Goal: Task Accomplishment & Management: Complete application form

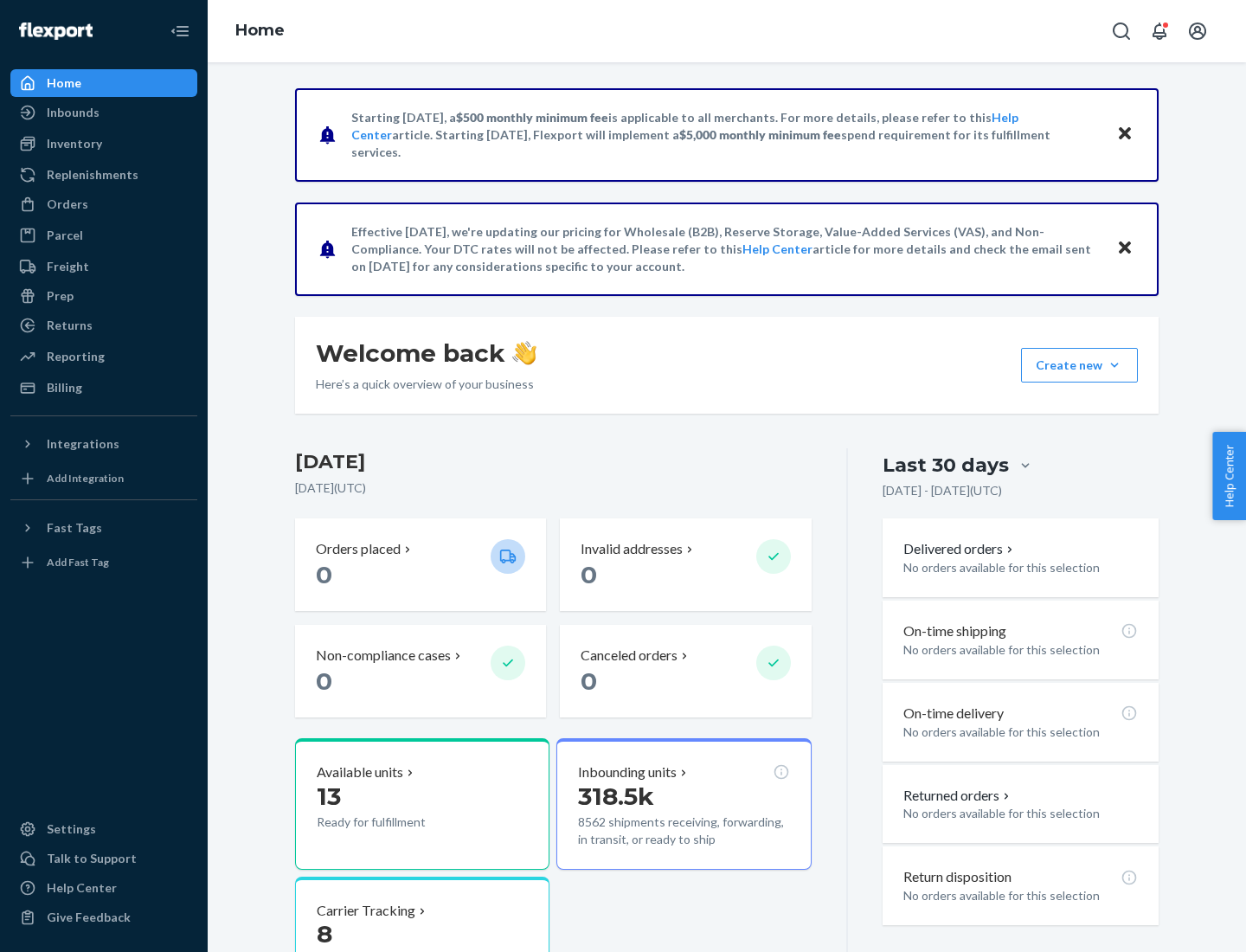
click at [1115, 365] on button "Create new Create new inbound Create new order Create new product" at bounding box center [1079, 365] width 117 height 35
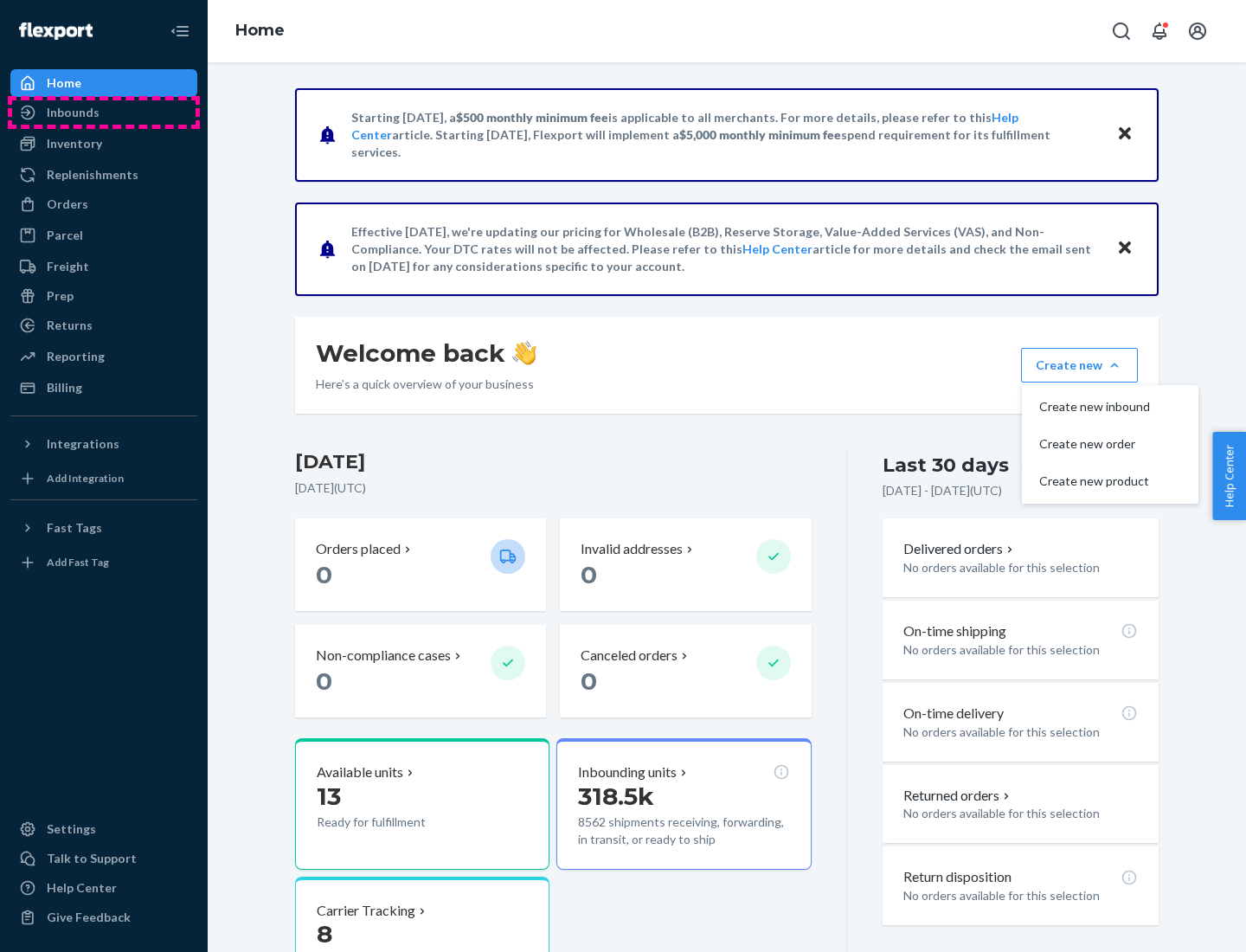
click at [104, 112] on div "Inbounds" at bounding box center [104, 112] width 184 height 24
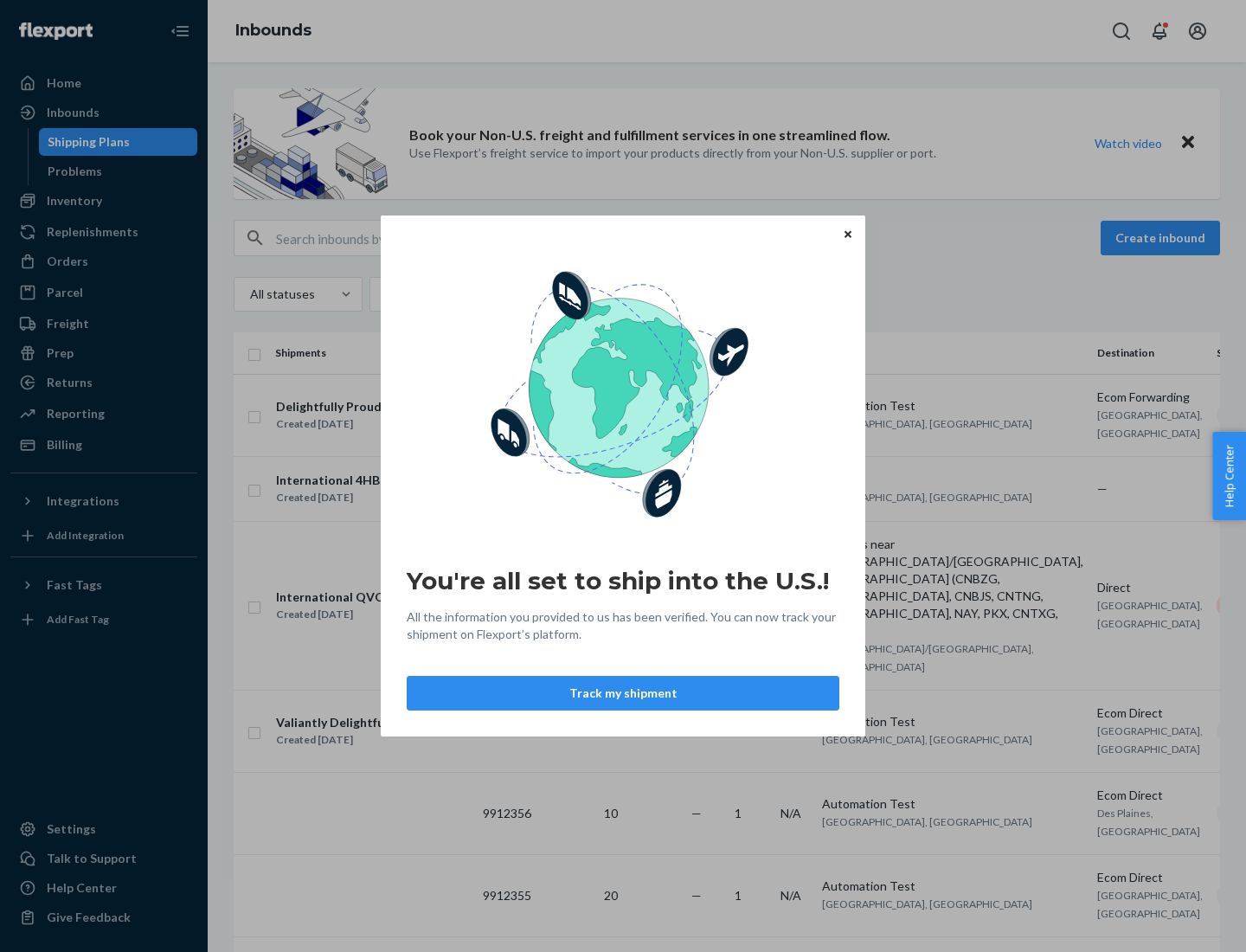
click at [623, 694] on button "Track my shipment" at bounding box center [623, 694] width 433 height 35
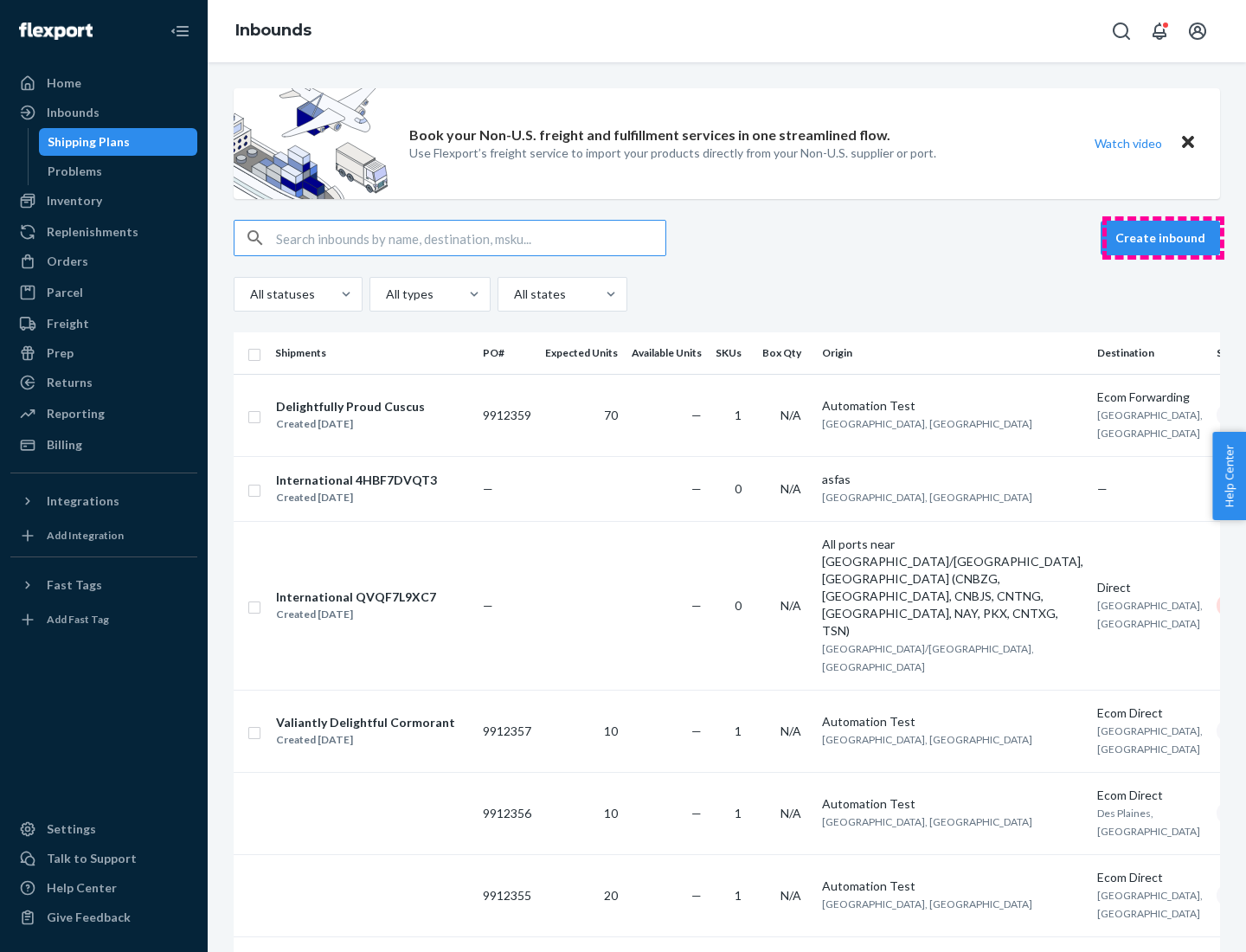
click at [1163, 238] on button "Create inbound" at bounding box center [1160, 238] width 120 height 35
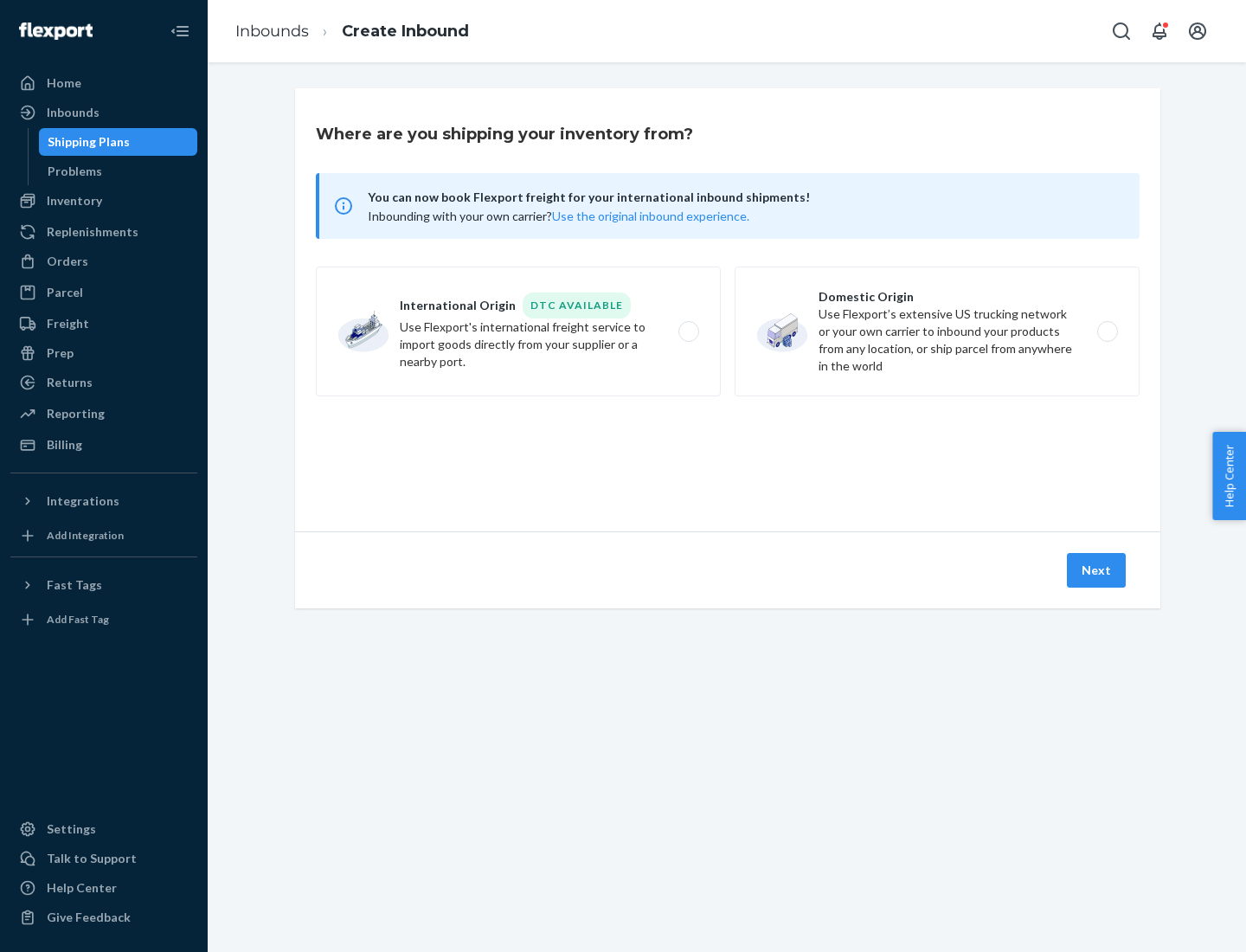
click at [519, 331] on label "International Origin DTC Available Use Flexport's international freight service…" at bounding box center [518, 331] width 405 height 130
click at [688, 331] on input "International Origin DTC Available Use Flexport's international freight service…" at bounding box center [693, 332] width 11 height 11
radio input "true"
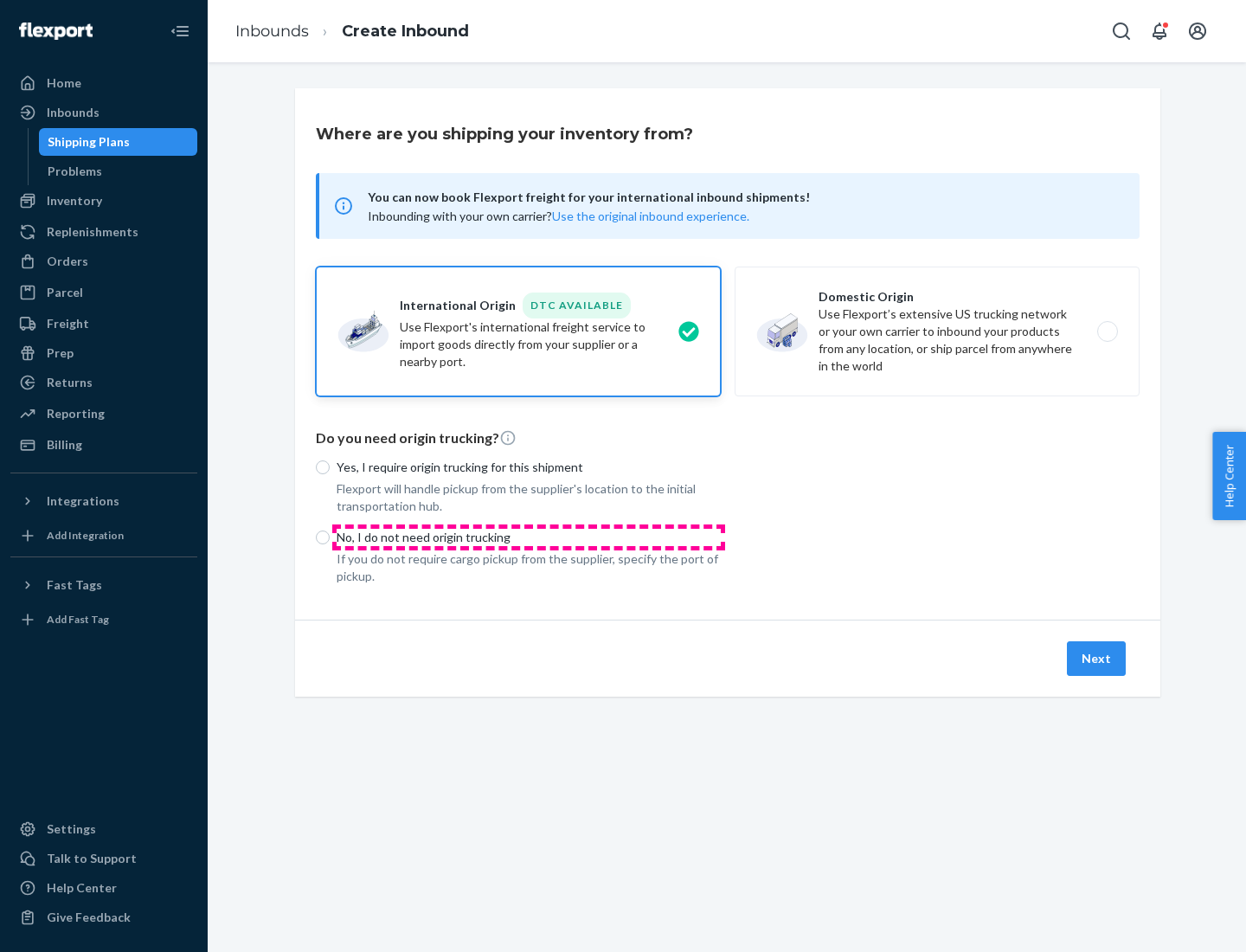
click at [529, 536] on p "No, I do not need origin trucking" at bounding box center [529, 537] width 384 height 17
click at [330, 536] on input "No, I do not need origin trucking" at bounding box center [322, 537] width 14 height 14
radio input "true"
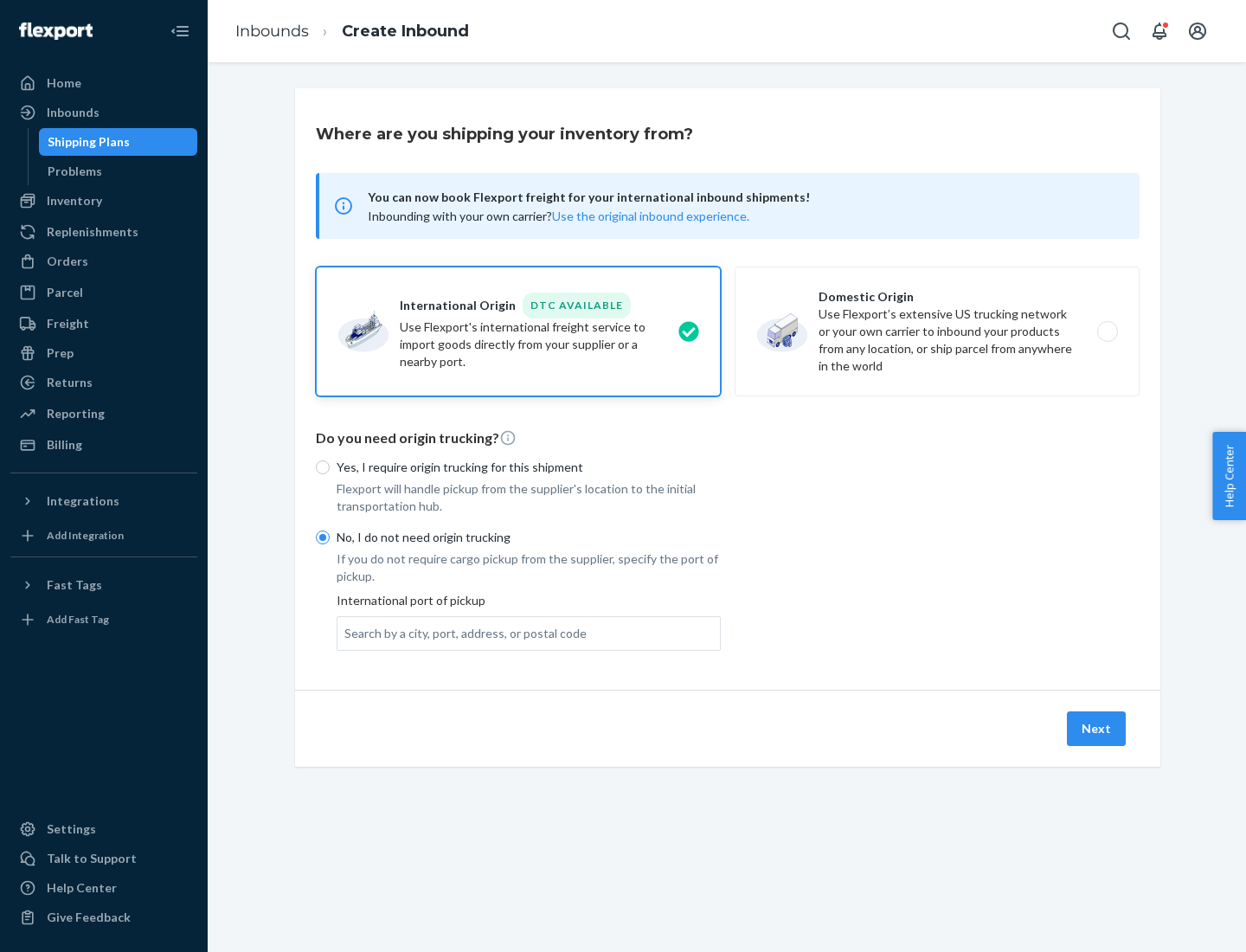
click at [462, 633] on div "Search by a city, port, address, or postal code" at bounding box center [465, 633] width 242 height 17
click at [346, 633] on input "Search by a city, port, address, or postal code" at bounding box center [346, 633] width 2 height 17
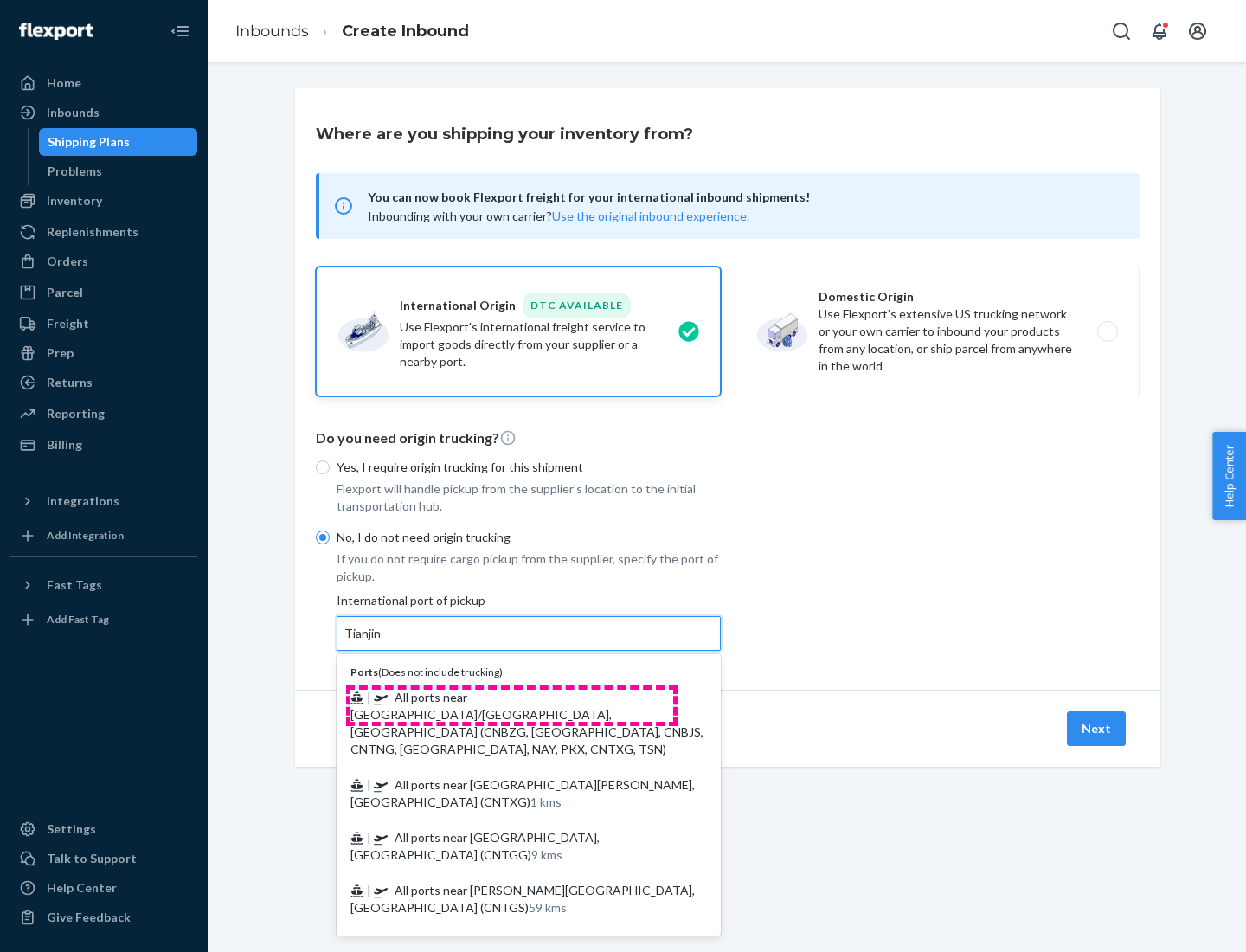
click at [511, 697] on span "| All ports near [GEOGRAPHIC_DATA]/[GEOGRAPHIC_DATA], [GEOGRAPHIC_DATA] (CNBZG,…" at bounding box center [527, 723] width 353 height 66
click at [383, 642] on input "Tianjin" at bounding box center [363, 633] width 38 height 17
type input "All ports near [GEOGRAPHIC_DATA]/[GEOGRAPHIC_DATA], [GEOGRAPHIC_DATA] (CNBZG, […"
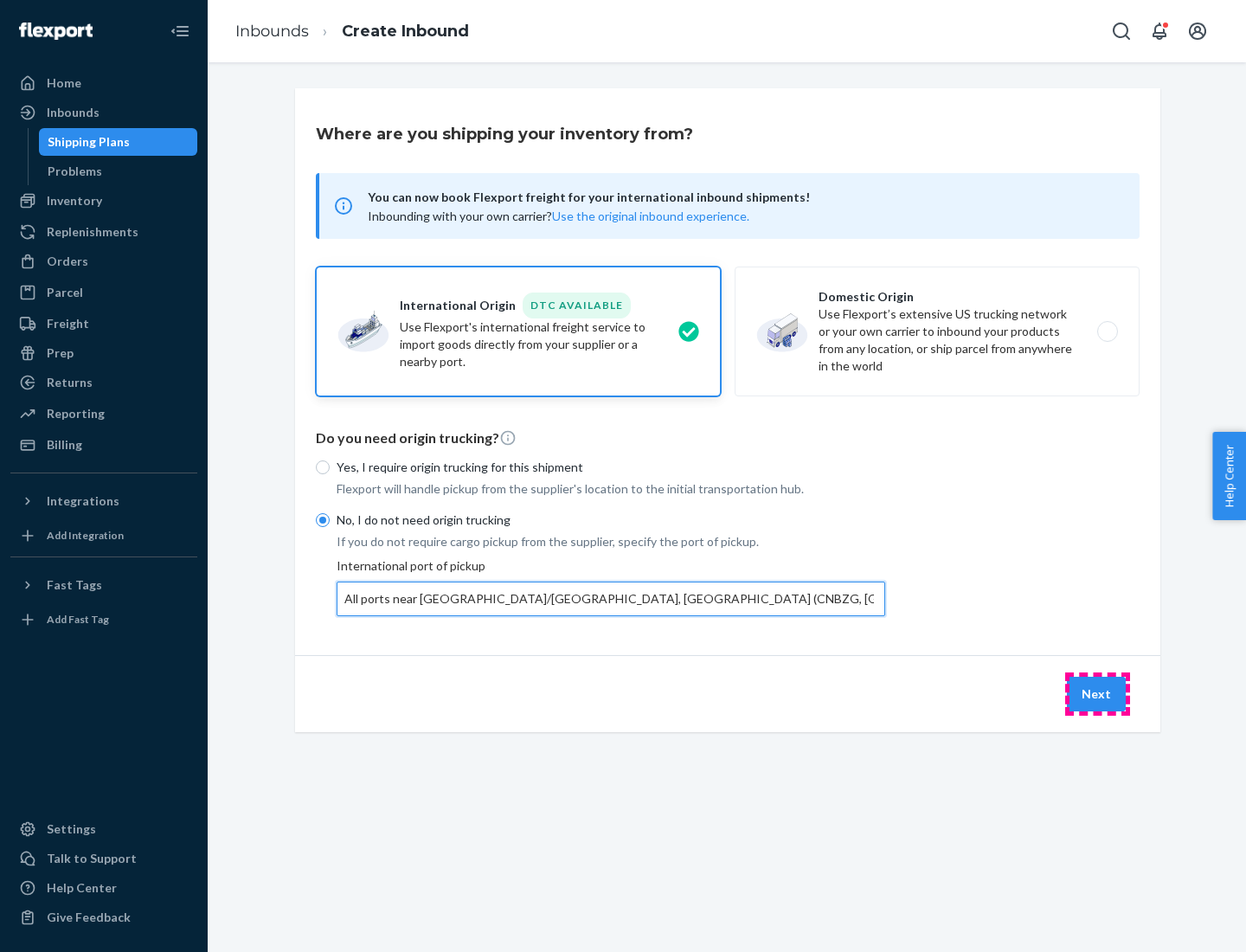
click at [1097, 694] on button "Next" at bounding box center [1096, 694] width 59 height 35
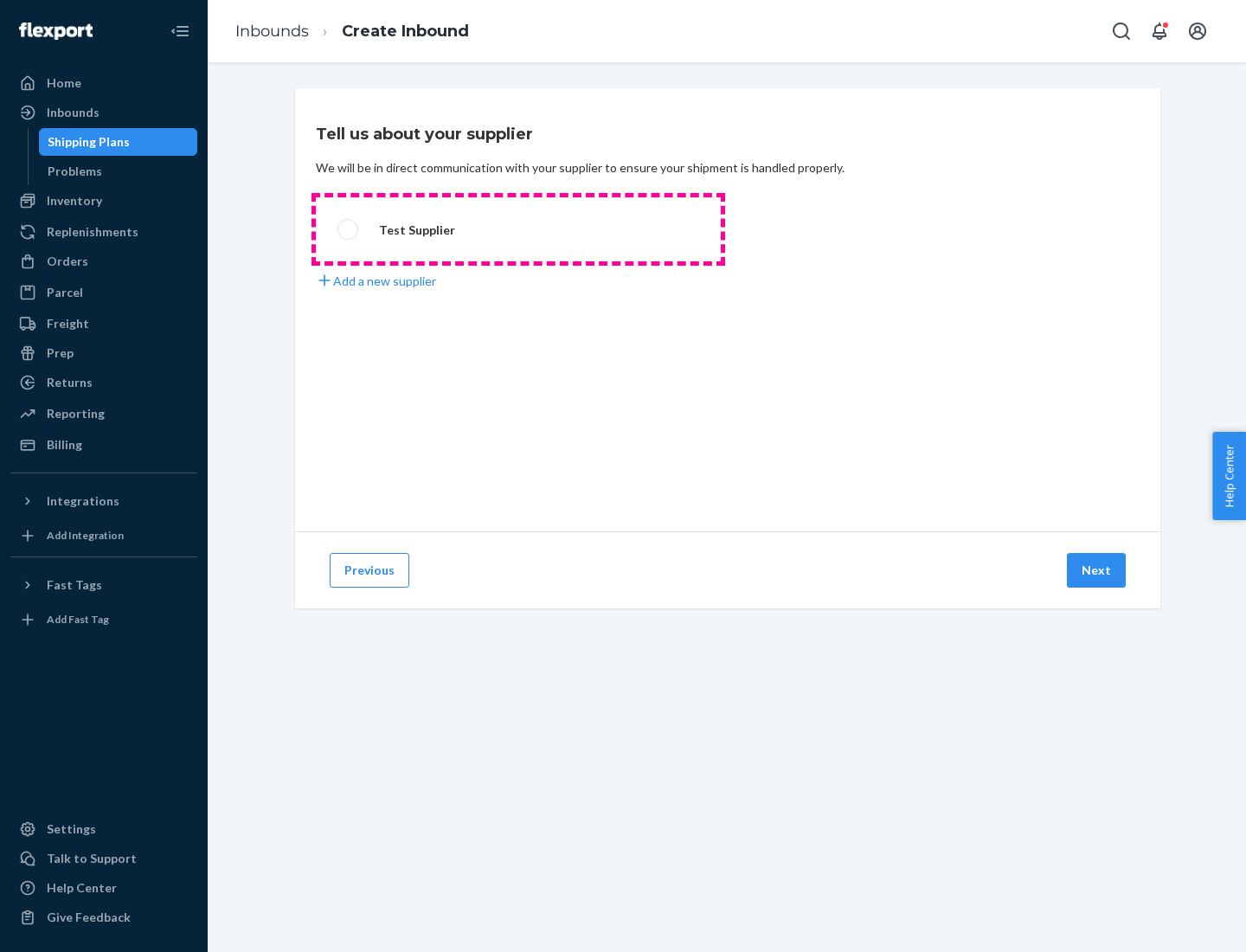
click at [519, 229] on label "Test Supplier" at bounding box center [518, 230] width 405 height 64
click at [349, 229] on input "Test Supplier" at bounding box center [343, 230] width 11 height 11
radio input "true"
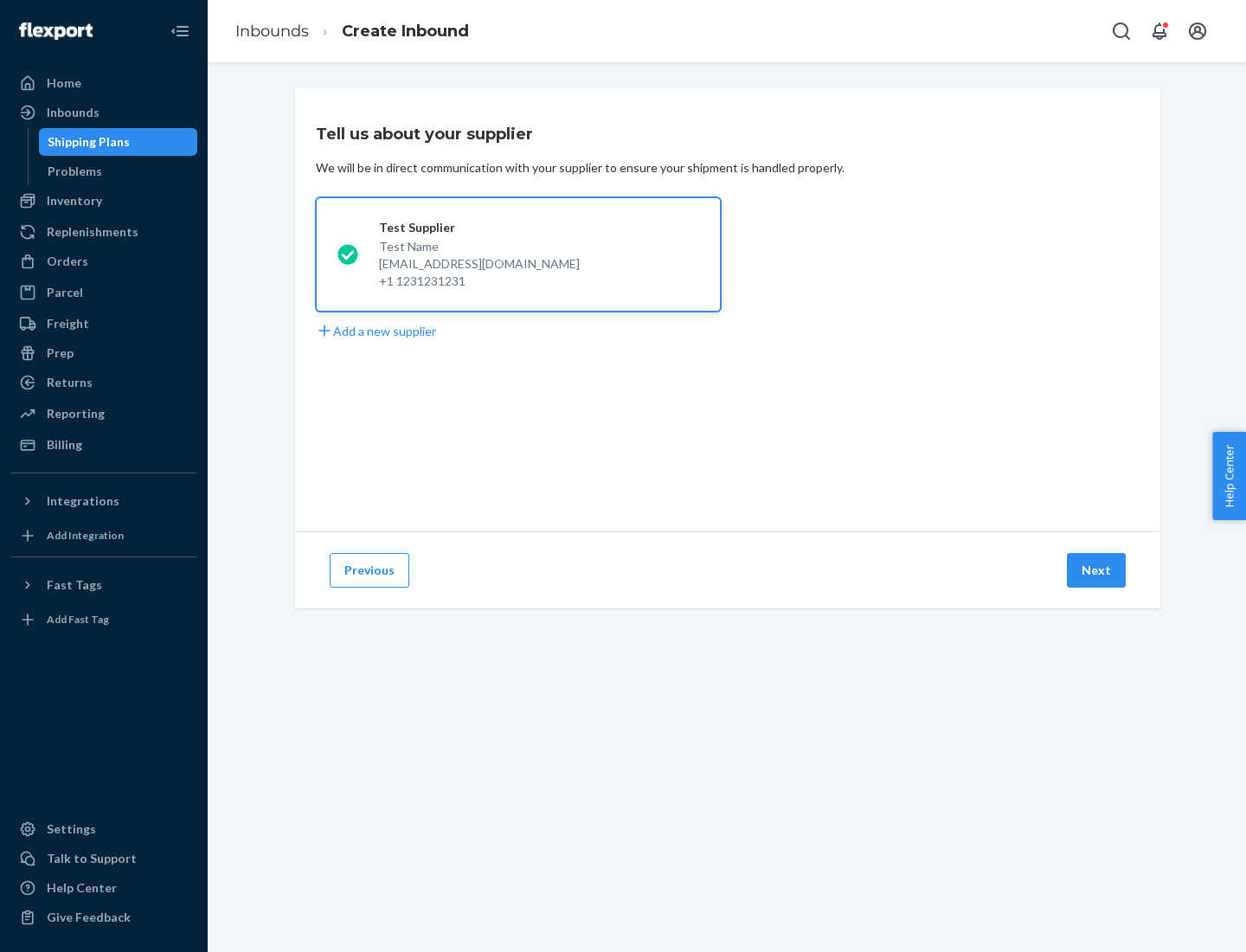
click at [1097, 570] on button "Next" at bounding box center [1096, 570] width 59 height 35
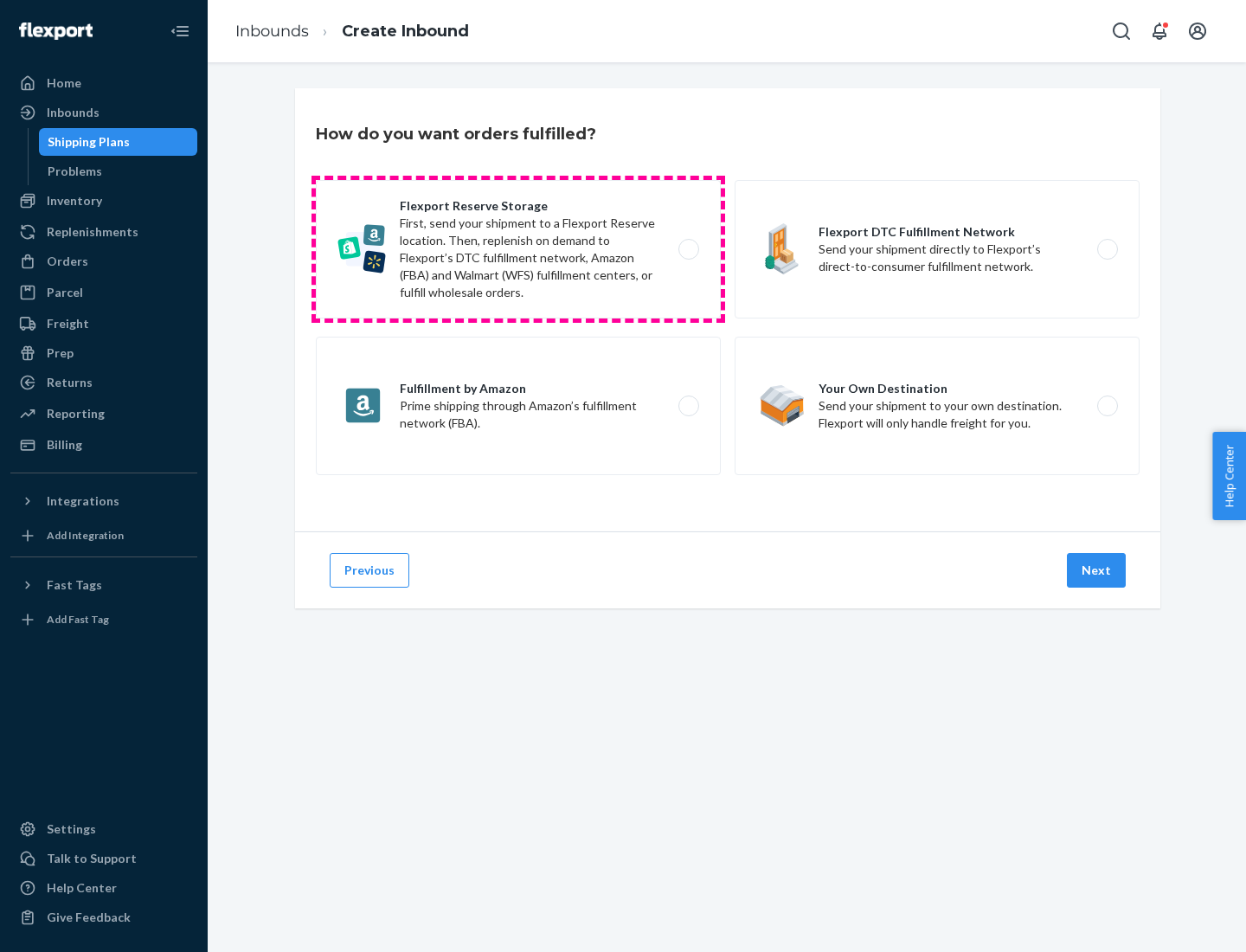
click at [519, 249] on label "Flexport Reserve Storage First, send your shipment to a Flexport Reserve locati…" at bounding box center [518, 249] width 405 height 139
click at [688, 249] on input "Flexport Reserve Storage First, send your shipment to a Flexport Reserve locati…" at bounding box center [693, 249] width 11 height 11
radio input "true"
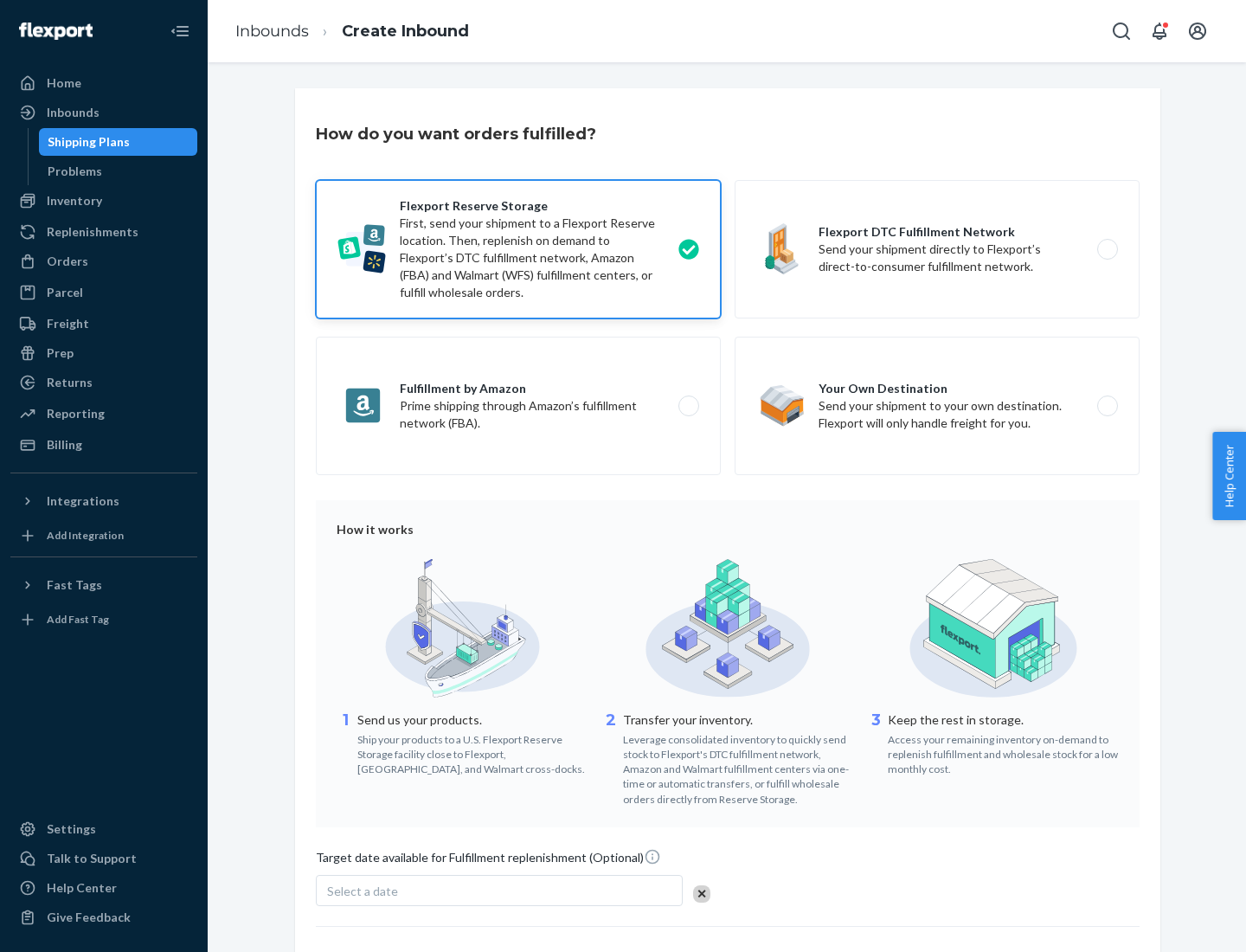
scroll to position [142, 0]
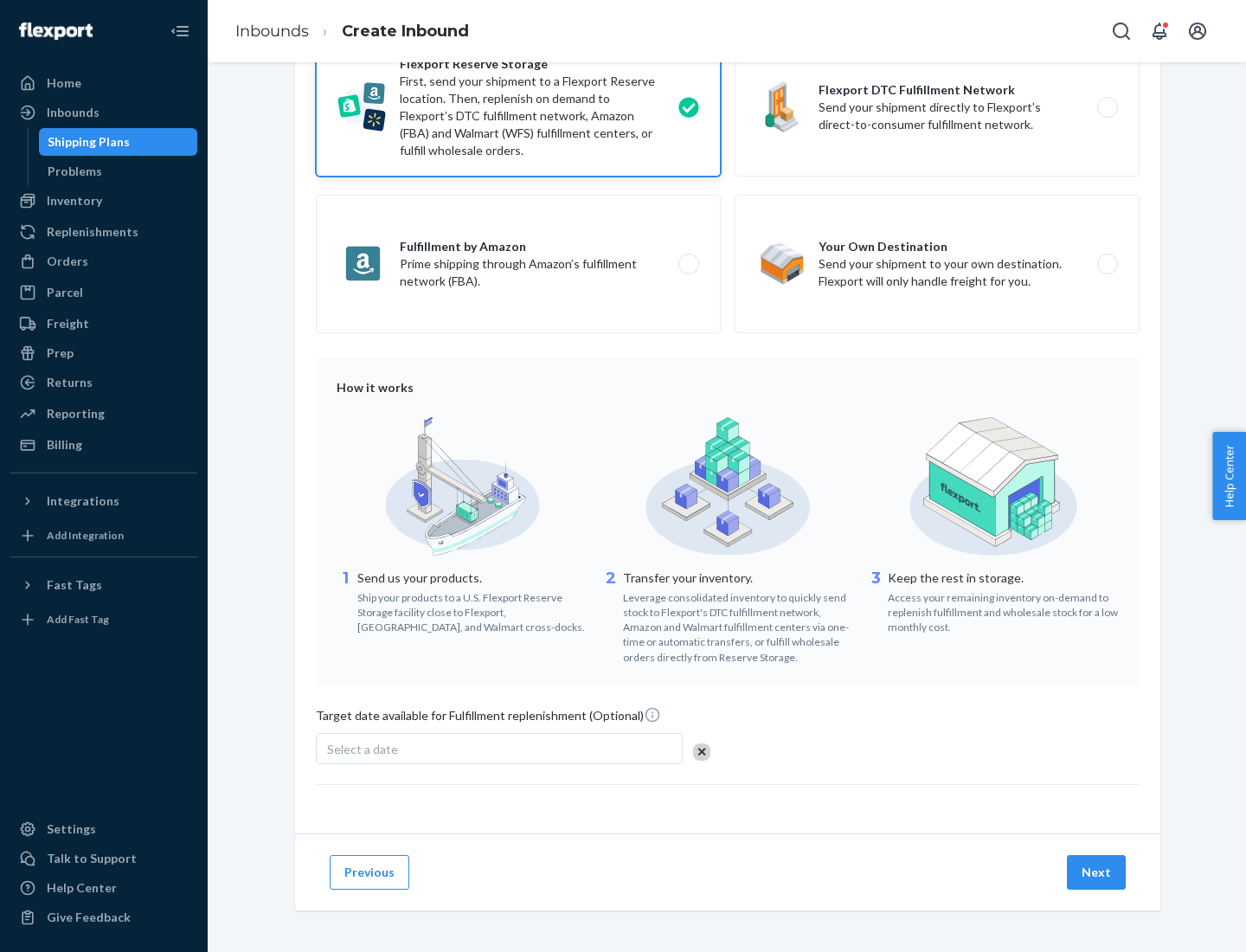
click at [1097, 872] on button "Next" at bounding box center [1096, 873] width 59 height 35
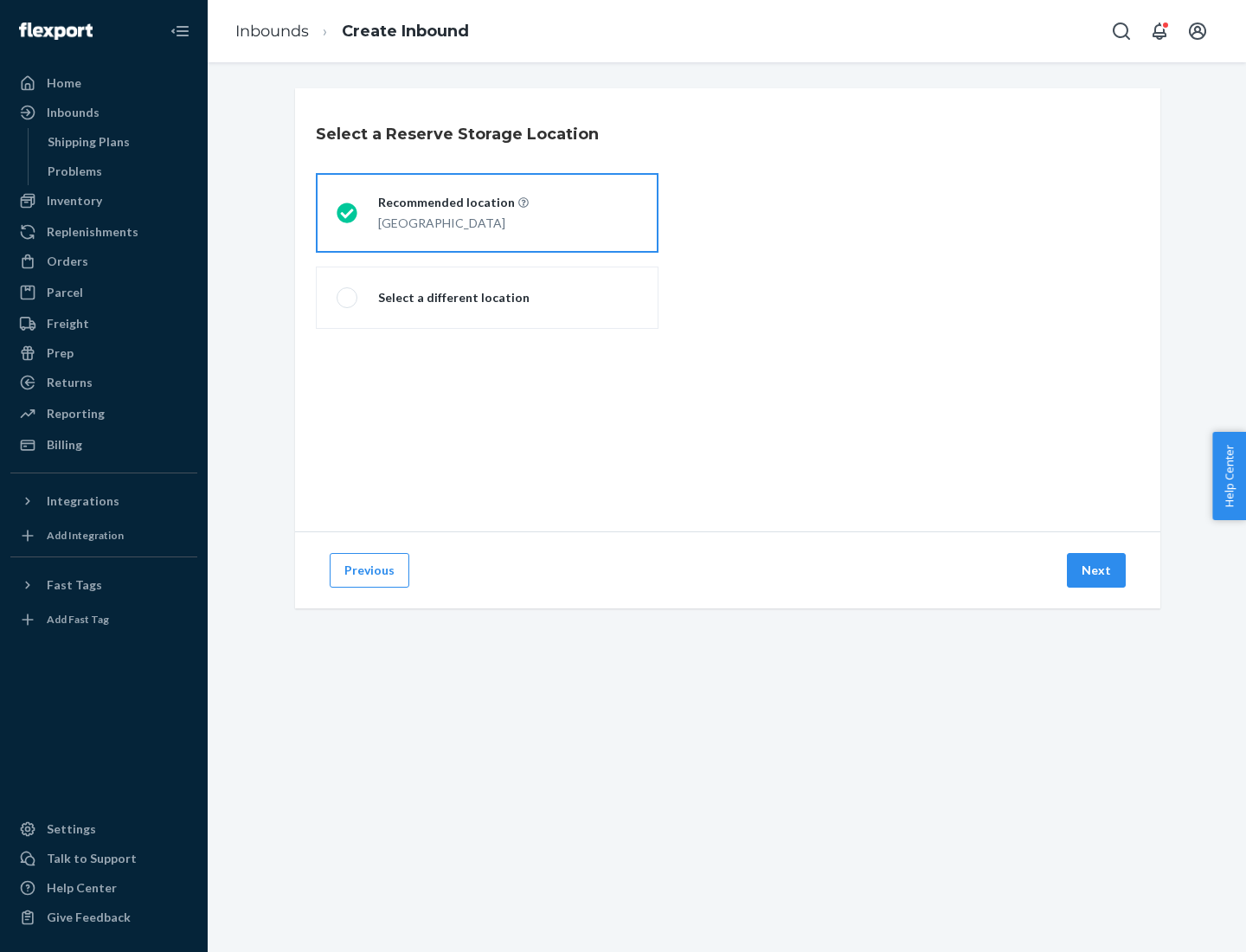
click at [487, 212] on div "[GEOGRAPHIC_DATA]" at bounding box center [453, 222] width 151 height 21
click at [348, 212] on input "Recommended location [GEOGRAPHIC_DATA]" at bounding box center [342, 213] width 11 height 11
click at [1097, 570] on button "Next" at bounding box center [1096, 570] width 59 height 35
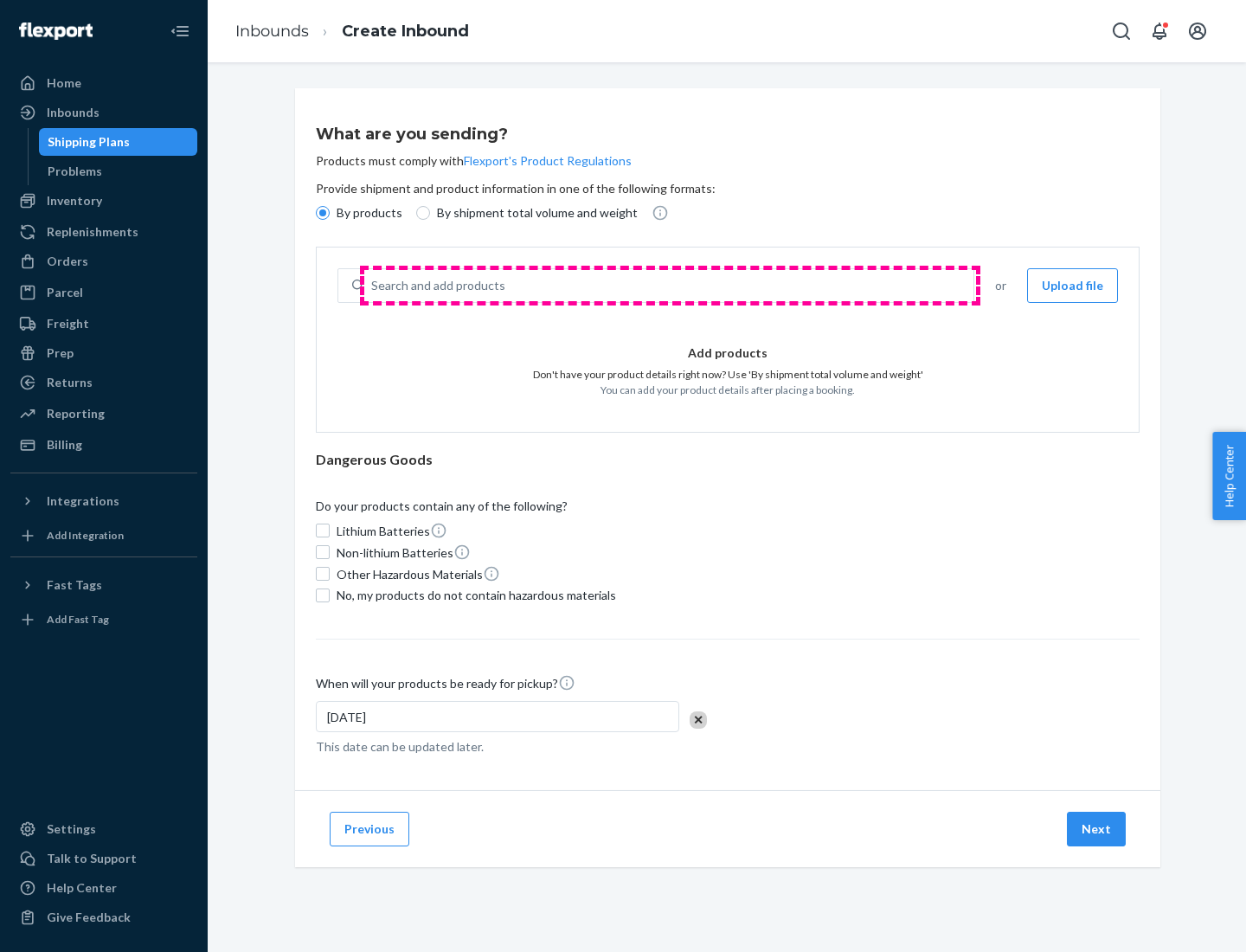
click at [669, 286] on div "Search and add products" at bounding box center [669, 286] width 610 height 31
click at [373, 286] on input "Search and add products" at bounding box center [372, 285] width 2 height 17
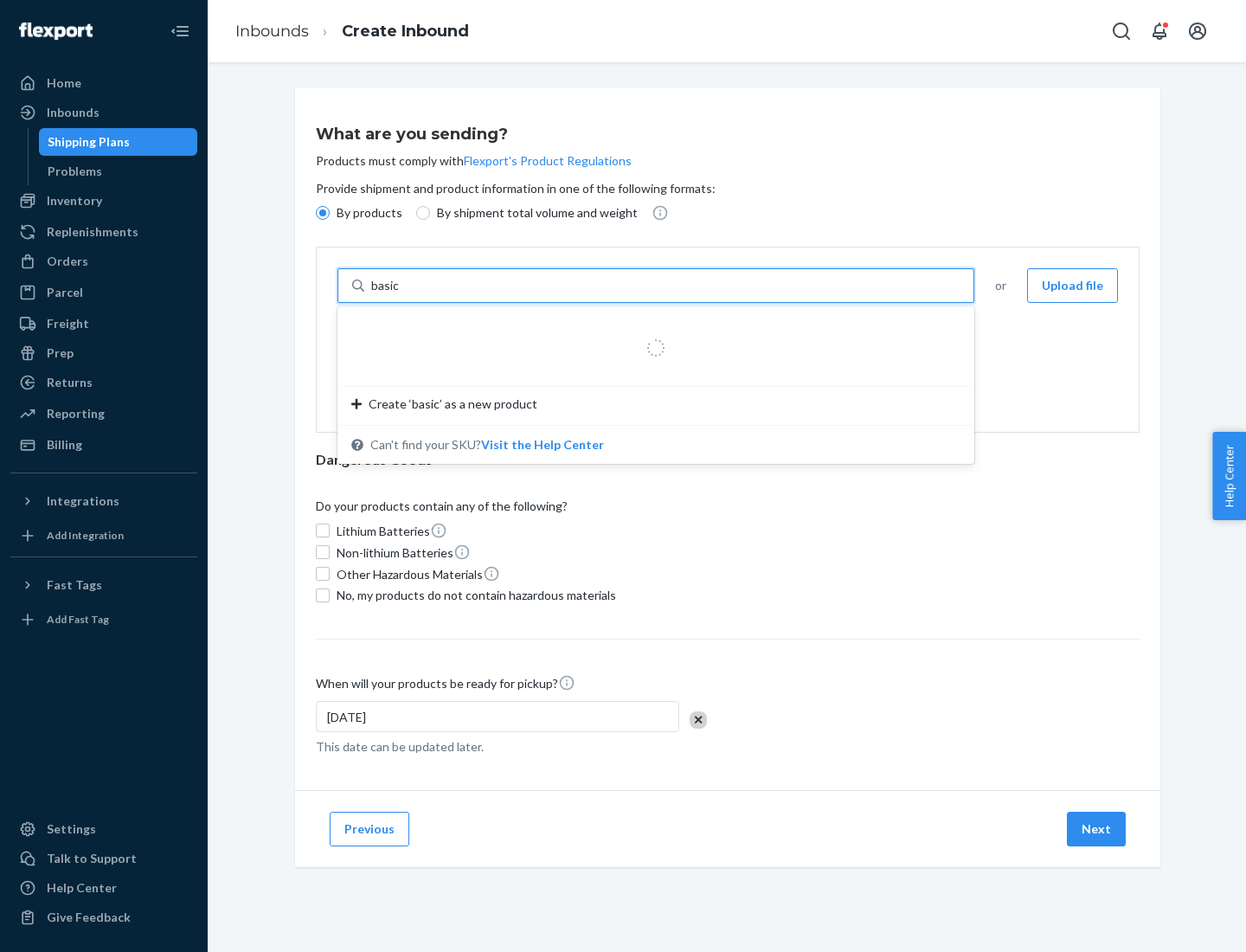
type input "basic"
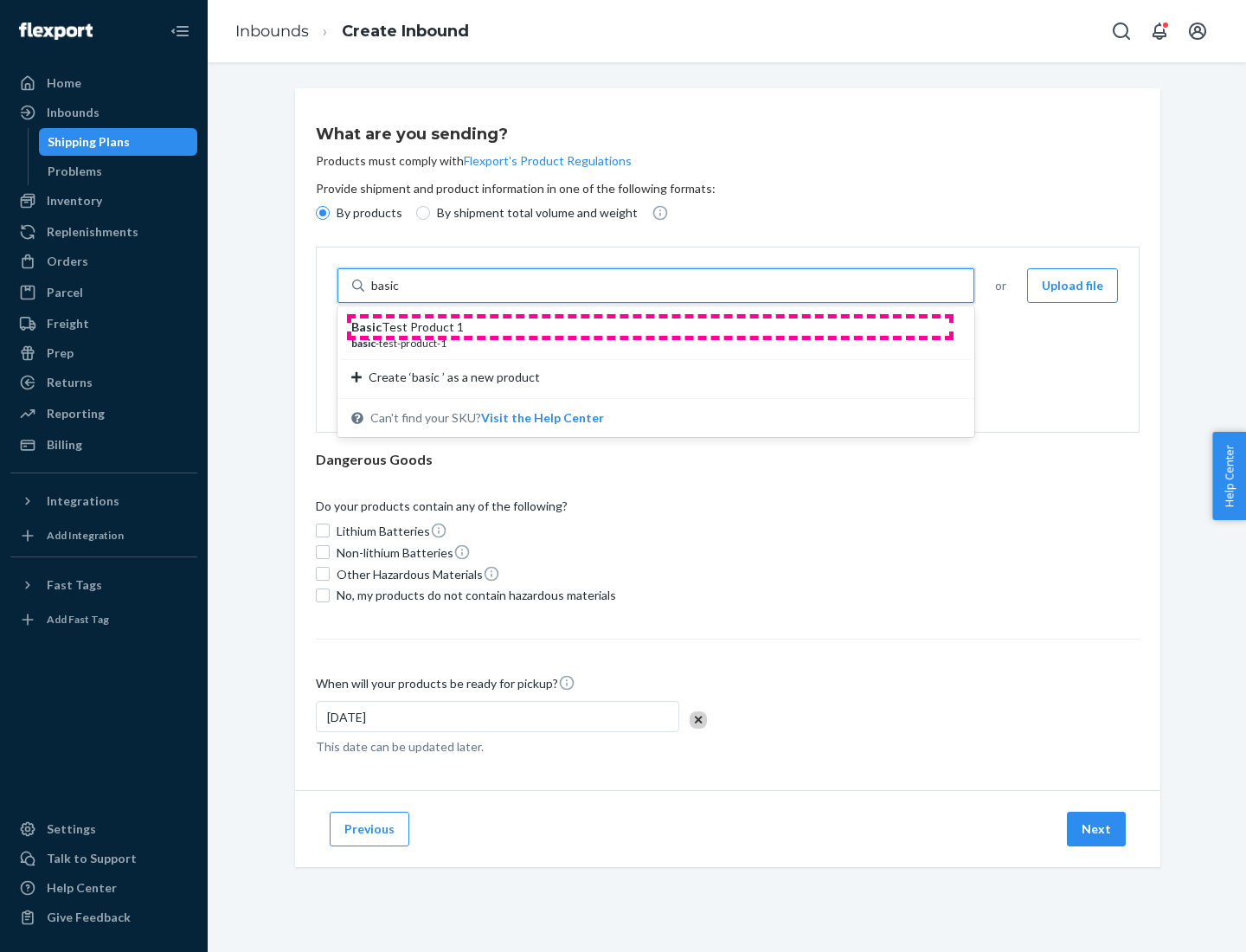
click at [650, 327] on div "Basic Test Product 1" at bounding box center [648, 327] width 595 height 17
click at [403, 294] on input "basic" at bounding box center [387, 285] width 31 height 17
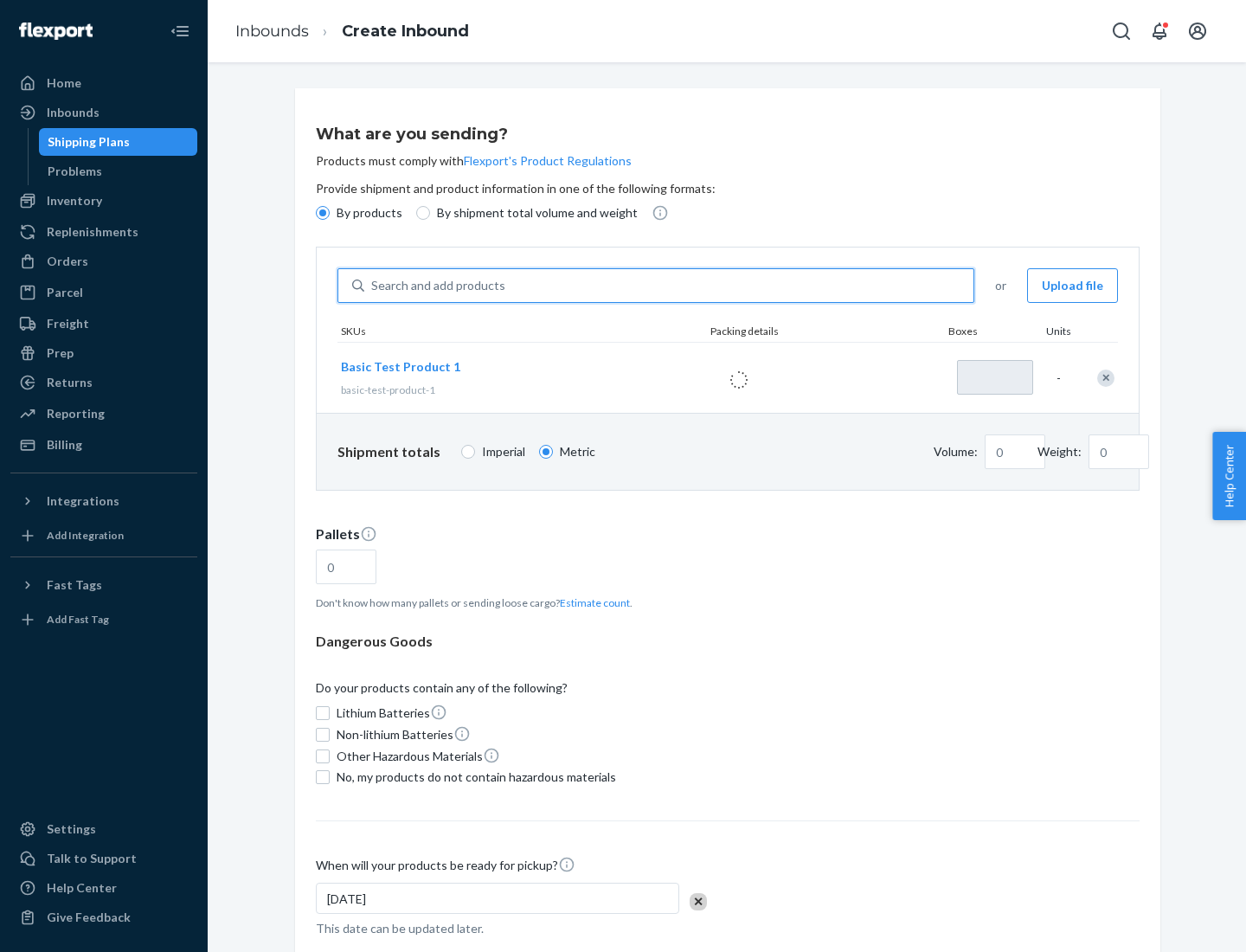
type input "1"
type input "1.09"
type input "3.27"
type input "3"
type input "0.01"
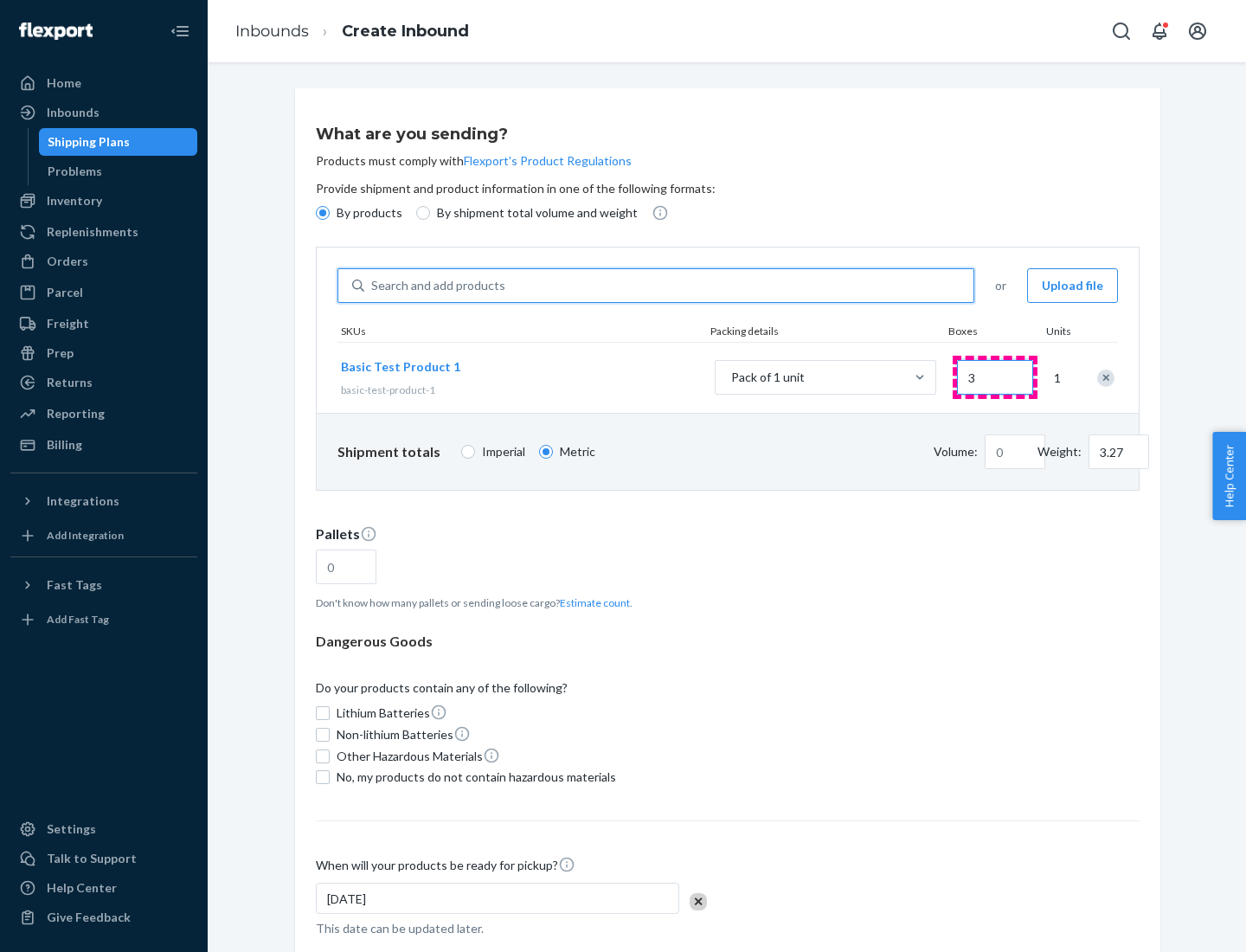
type input "32.66"
type input "30"
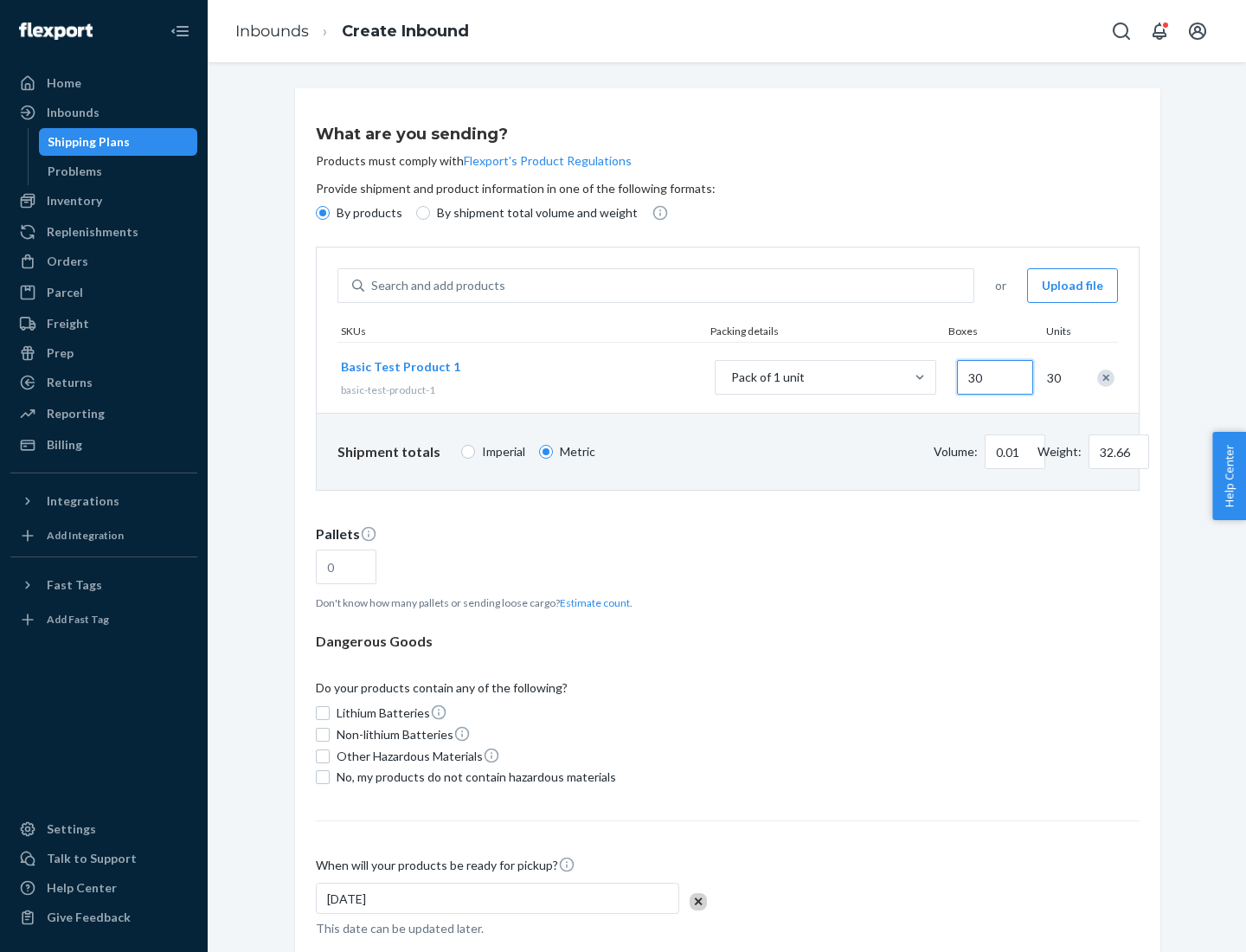
type input "0.07"
type input "326.59"
type input "300"
type input "0.68"
type input "3265.86"
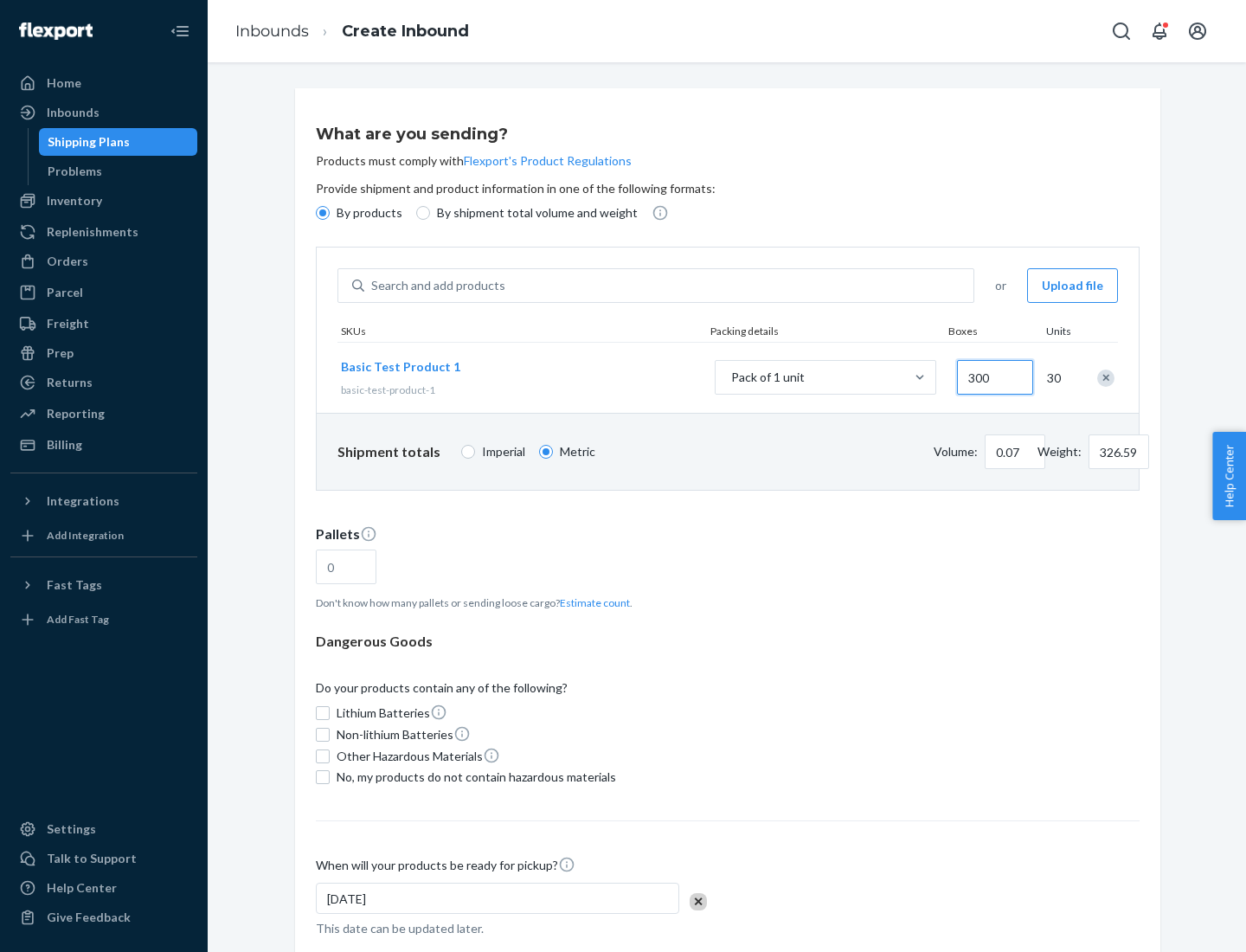
type input "3000"
type input "1.09"
type input "1"
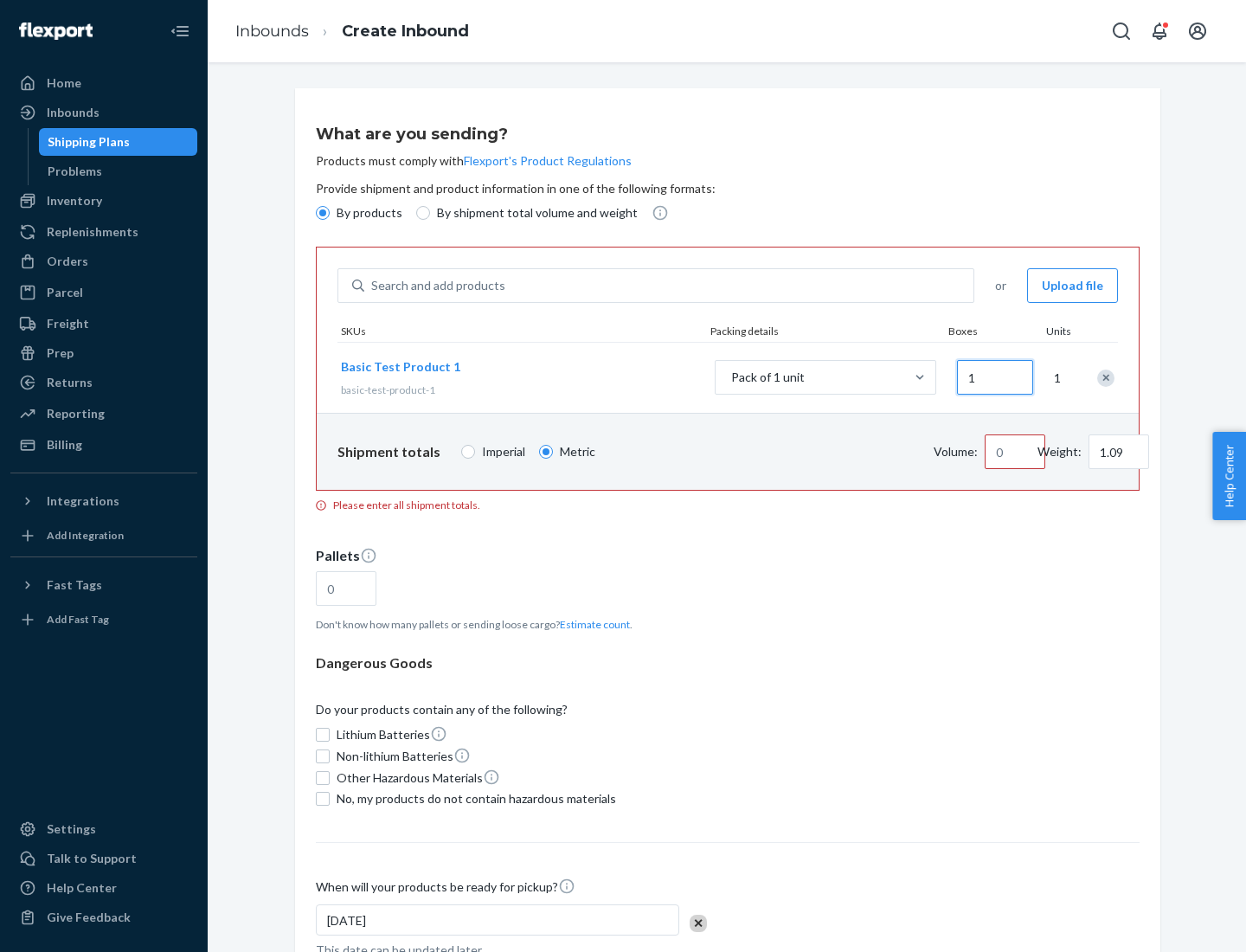
type input "10.89"
type input "10"
type input "0.02"
type input "108.86"
type input "100"
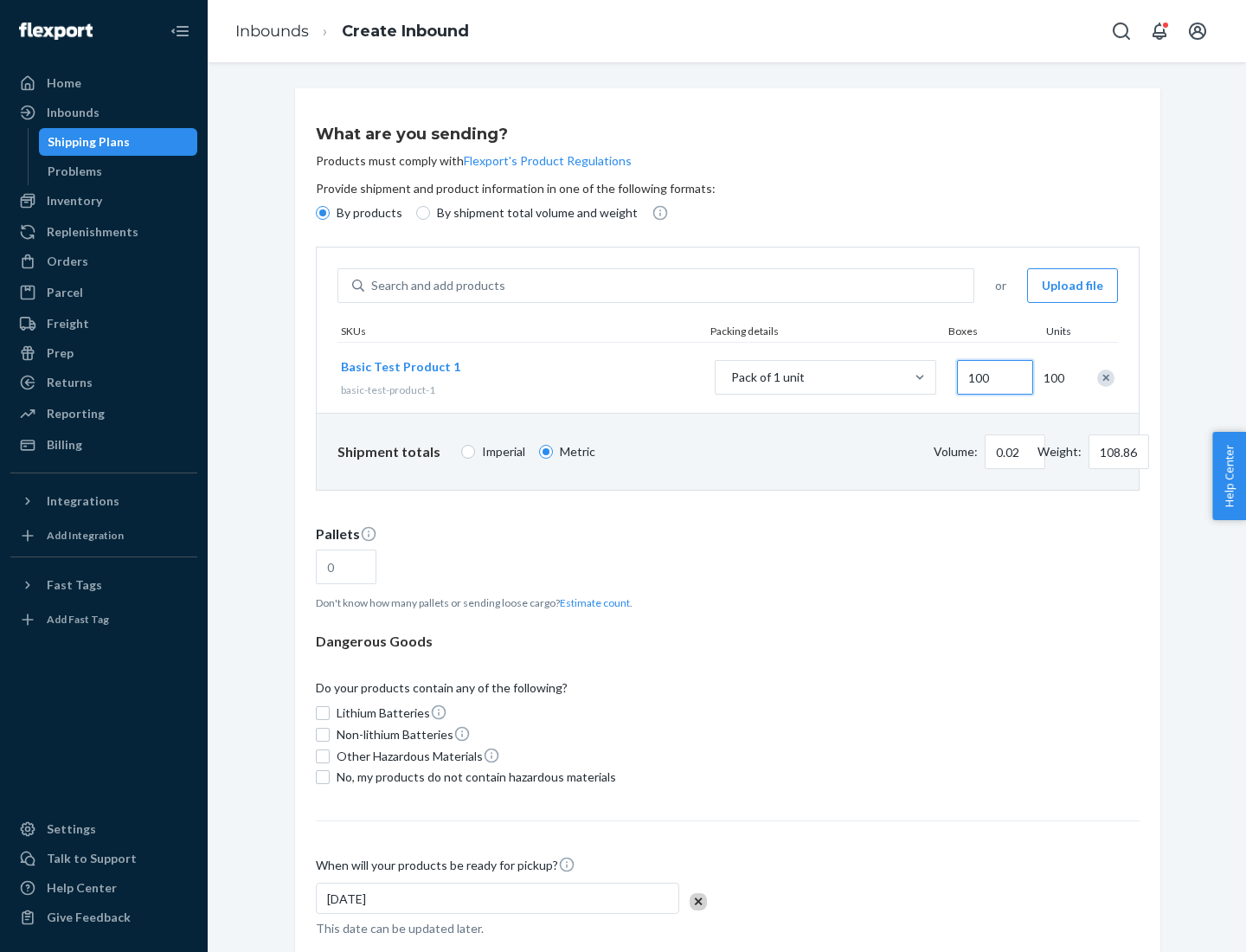
type input "0.23"
type input "1088.62"
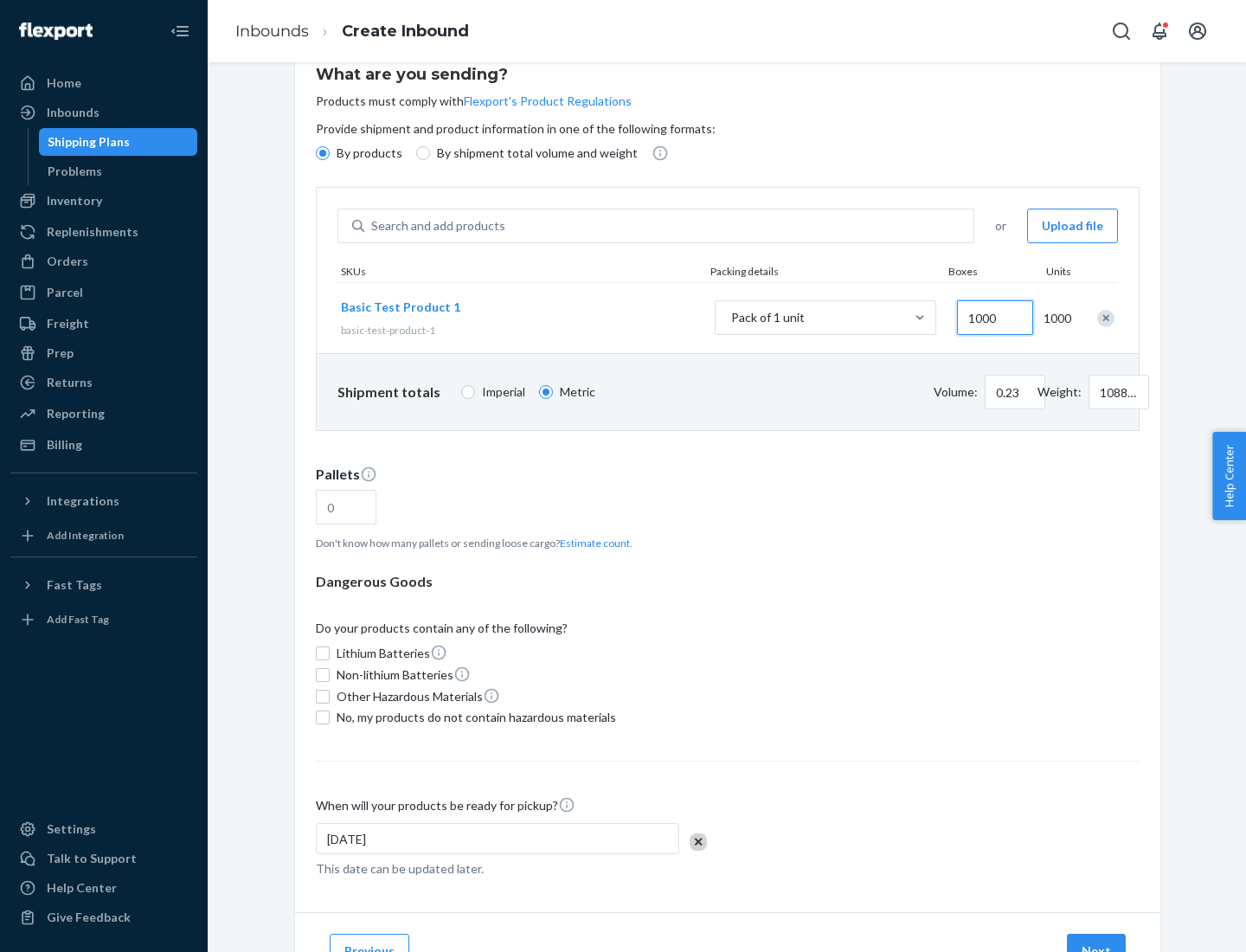
type input "1000"
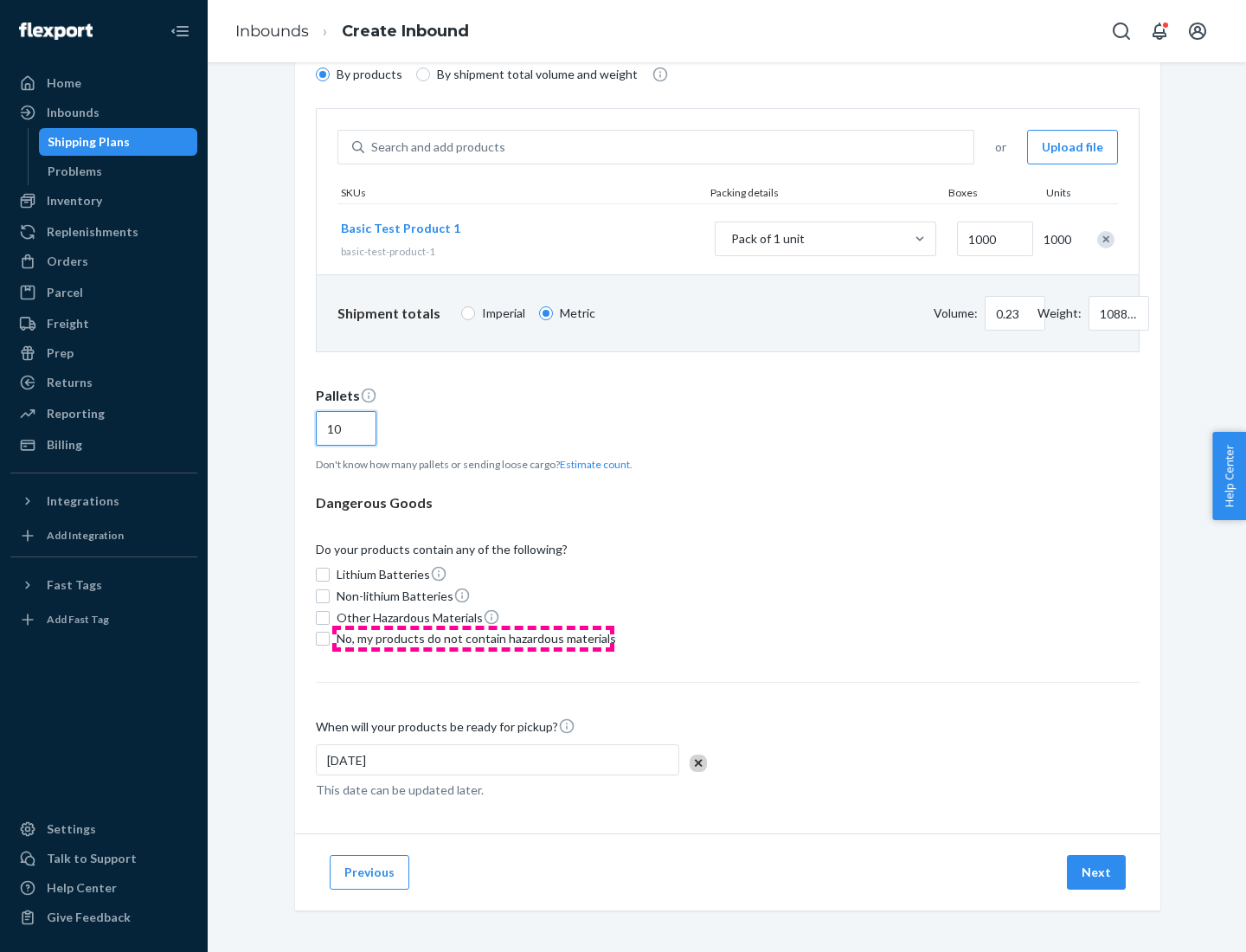
type input "10"
click at [474, 638] on span "No, my products do not contain hazardous materials" at bounding box center [476, 638] width 280 height 17
click at [330, 638] on input "No, my products do not contain hazardous materials" at bounding box center [322, 638] width 14 height 14
checkbox input "true"
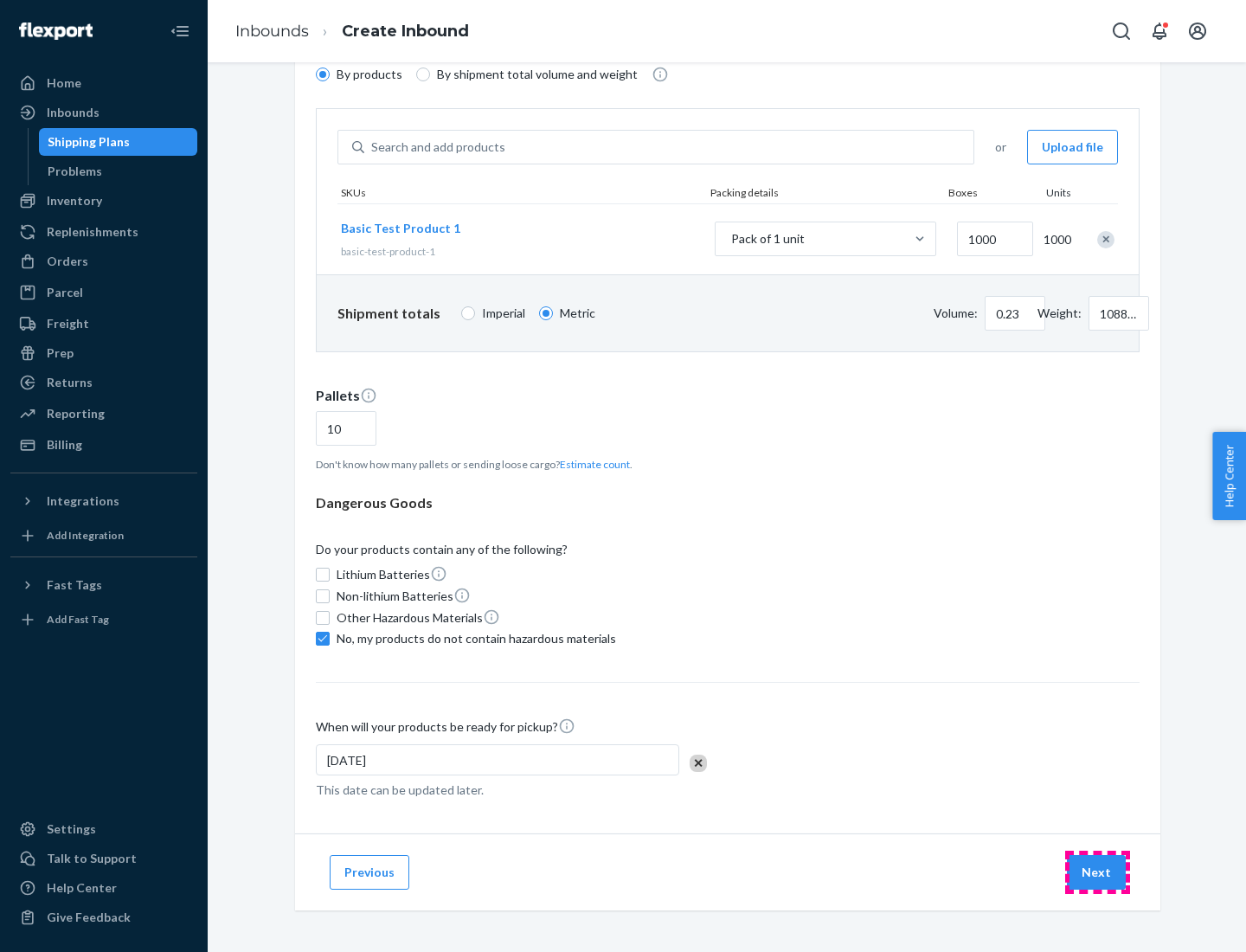
click at [1097, 873] on button "Next" at bounding box center [1096, 873] width 59 height 35
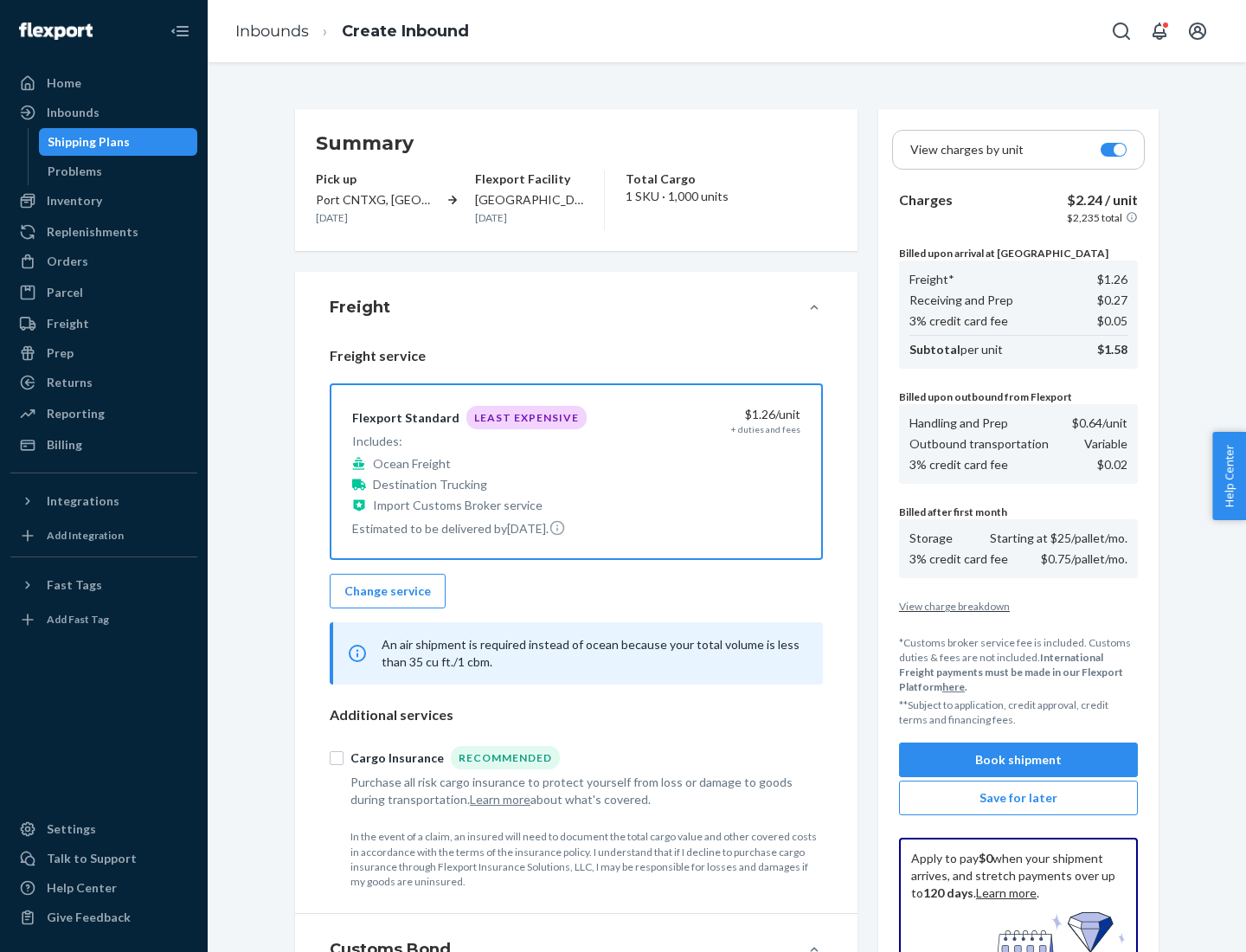
scroll to position [253, 0]
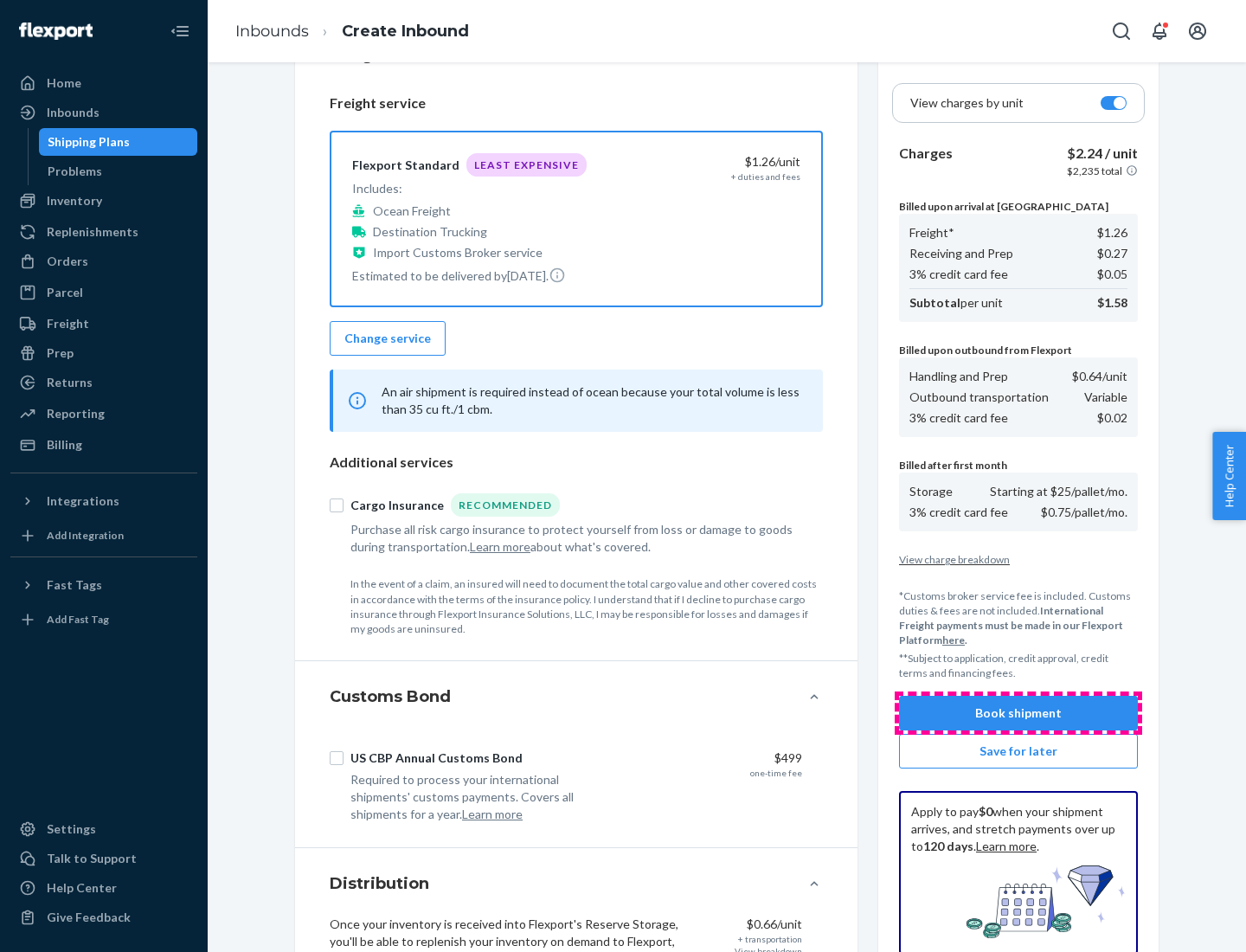
click at [1019, 713] on button "Book shipment" at bounding box center [1019, 714] width 239 height 35
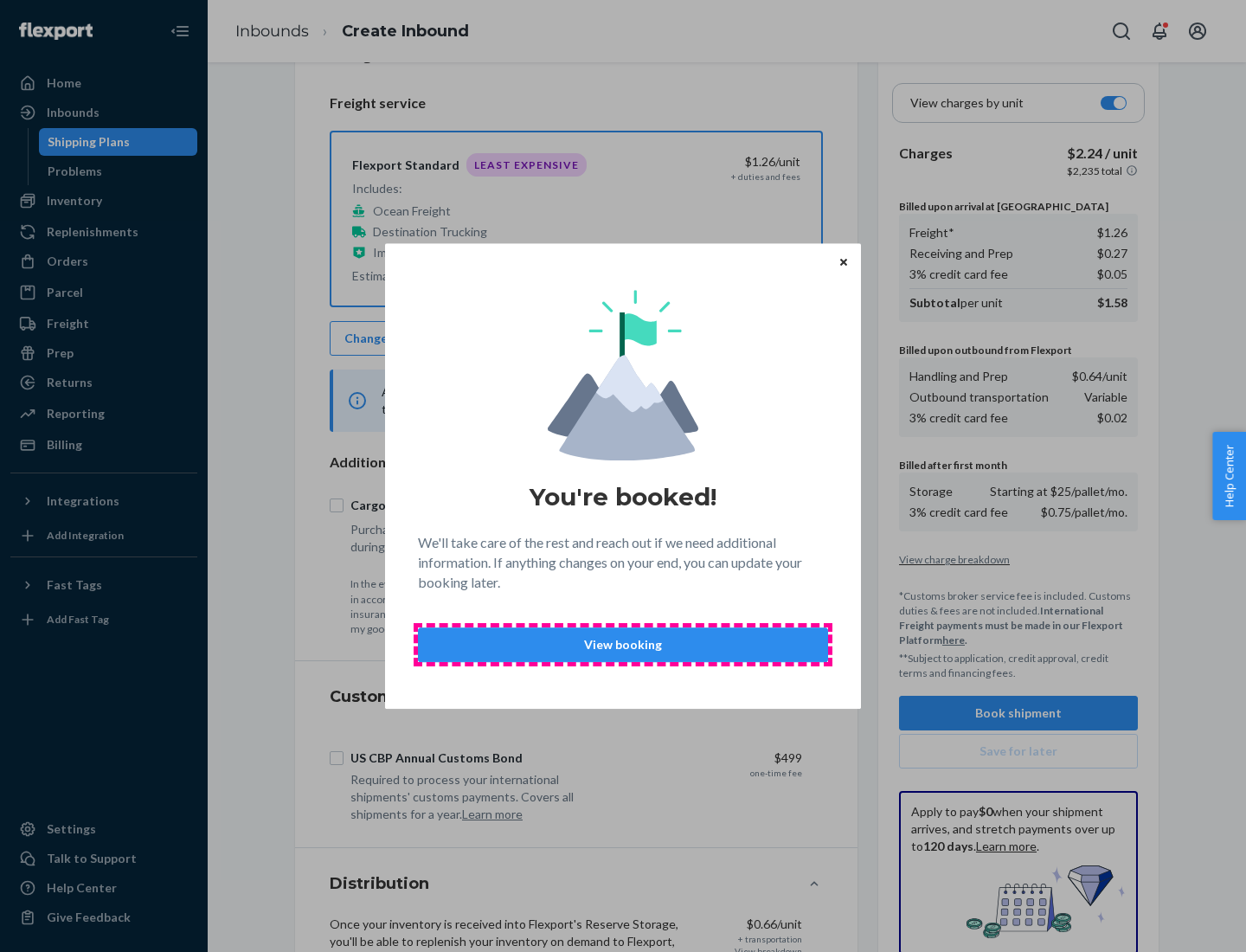
click at [623, 644] on p "View booking" at bounding box center [623, 645] width 381 height 17
